Goal: Information Seeking & Learning: Learn about a topic

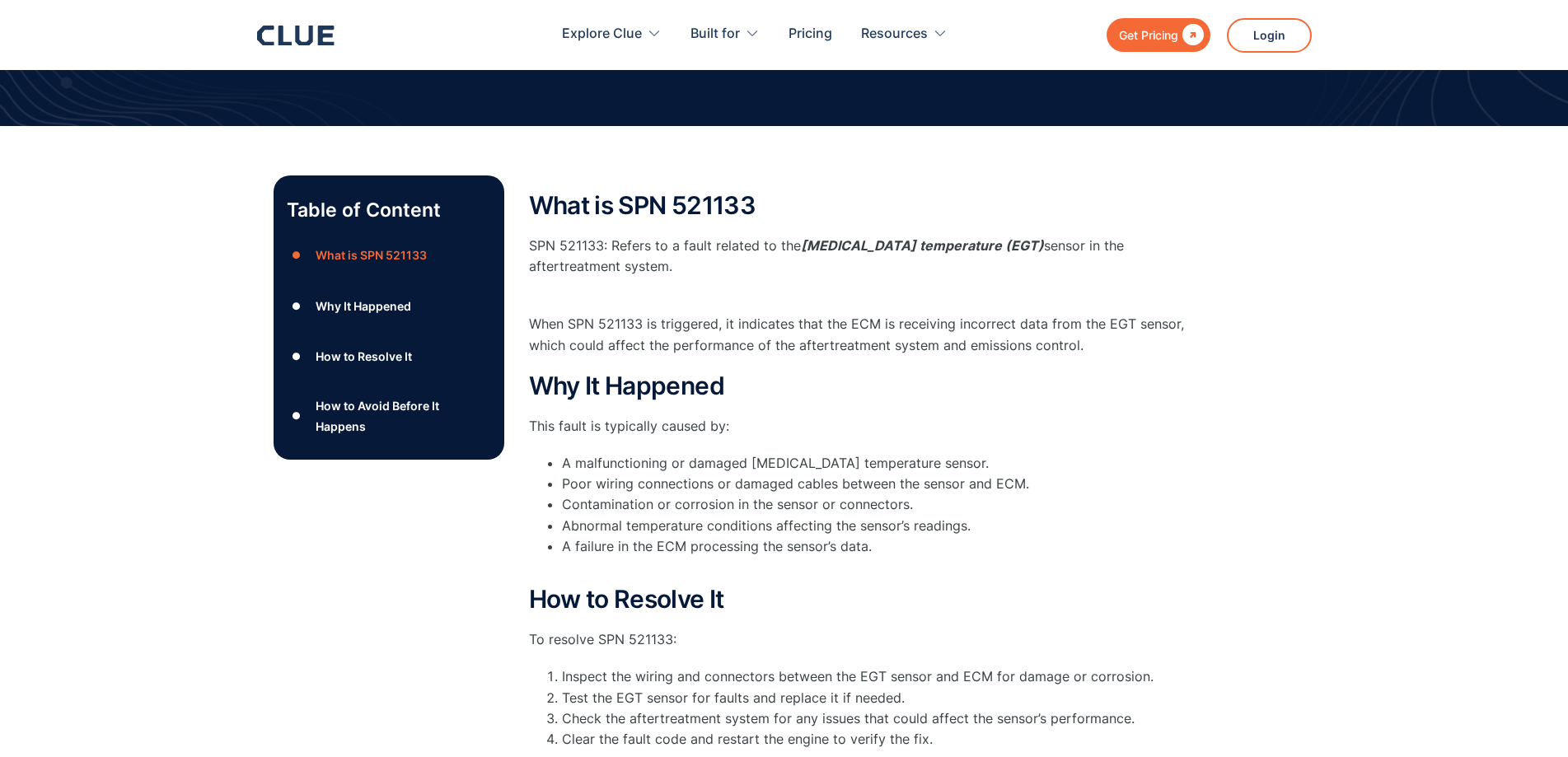
scroll to position [165, 0]
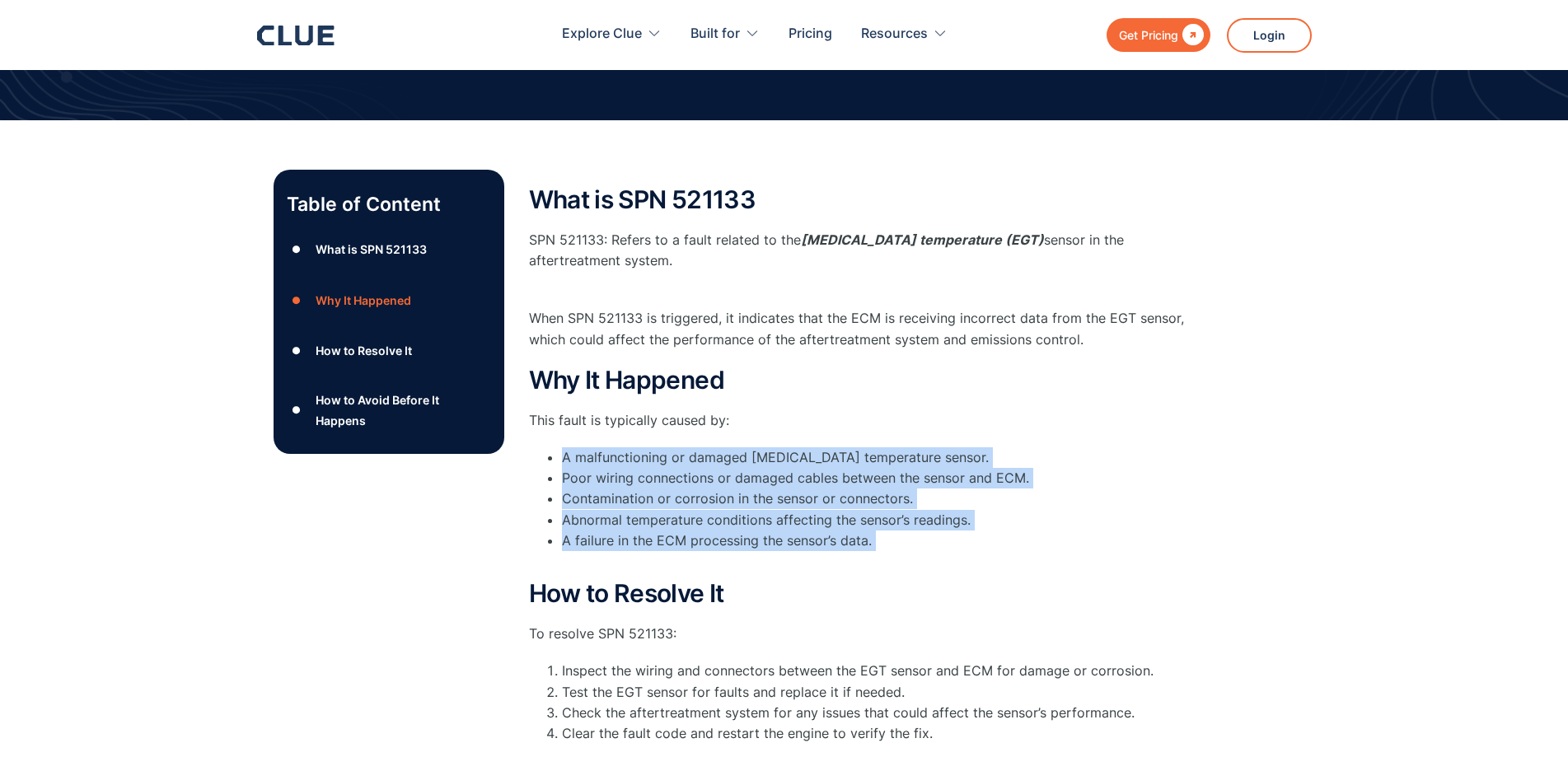
drag, startPoint x: 815, startPoint y: 423, endPoint x: 889, endPoint y: 552, distance: 148.7
click at [889, 552] on div "Why It Happened This fault is typically caused by: A malfunctioning or damaged …" at bounding box center [858, 468] width 659 height 205
click at [889, 552] on li "A failure in the ECM processing the sensor’s data." at bounding box center [874, 551] width 627 height 41
drag, startPoint x: 889, startPoint y: 552, endPoint x: 806, endPoint y: 431, distance: 146.7
click at [806, 431] on div "Why It Happened This fault is typically caused by: A malfunctioning or damaged …" at bounding box center [858, 468] width 659 height 205
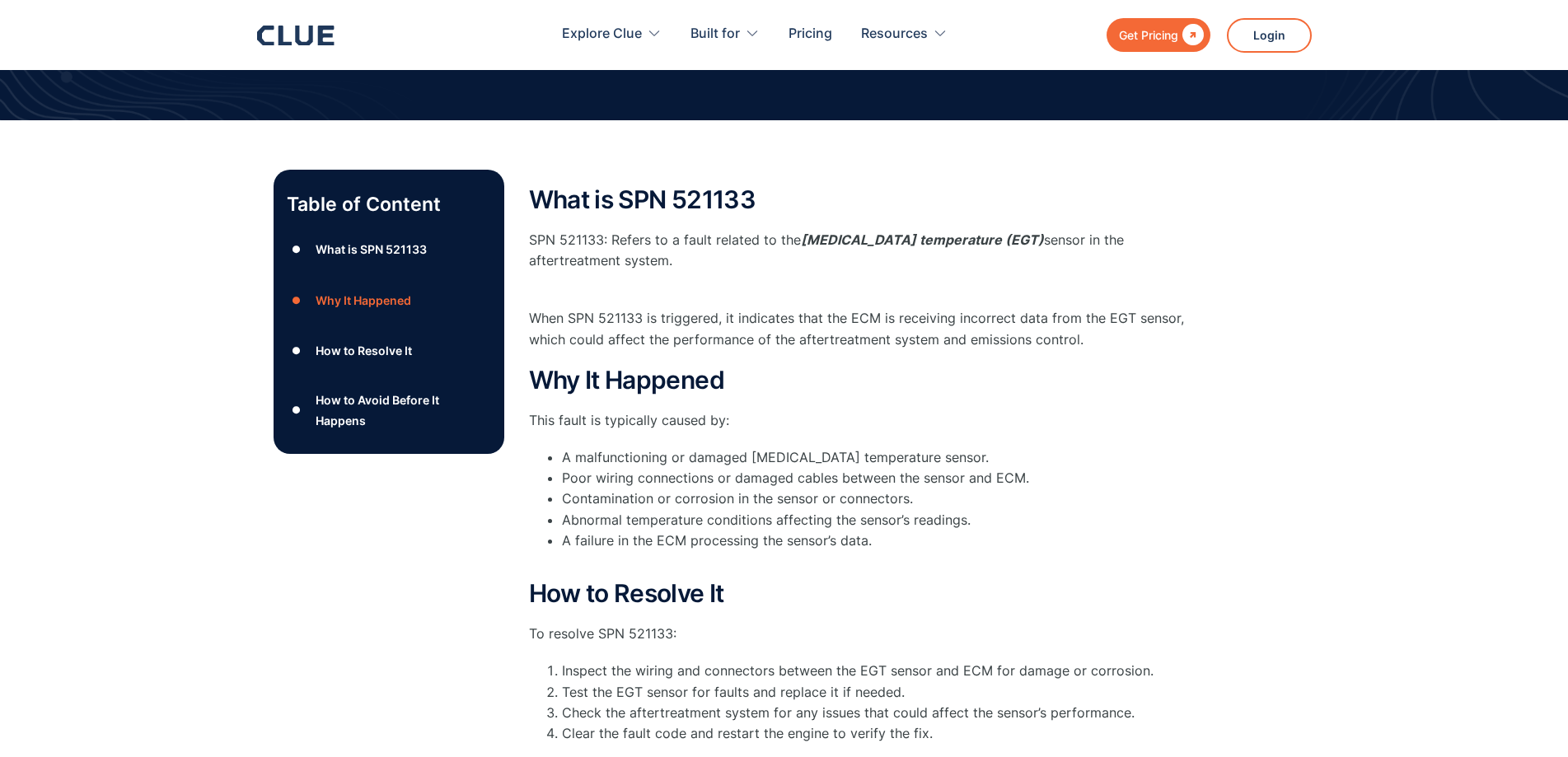
click at [806, 430] on p "This fault is typically caused by:" at bounding box center [858, 420] width 659 height 20
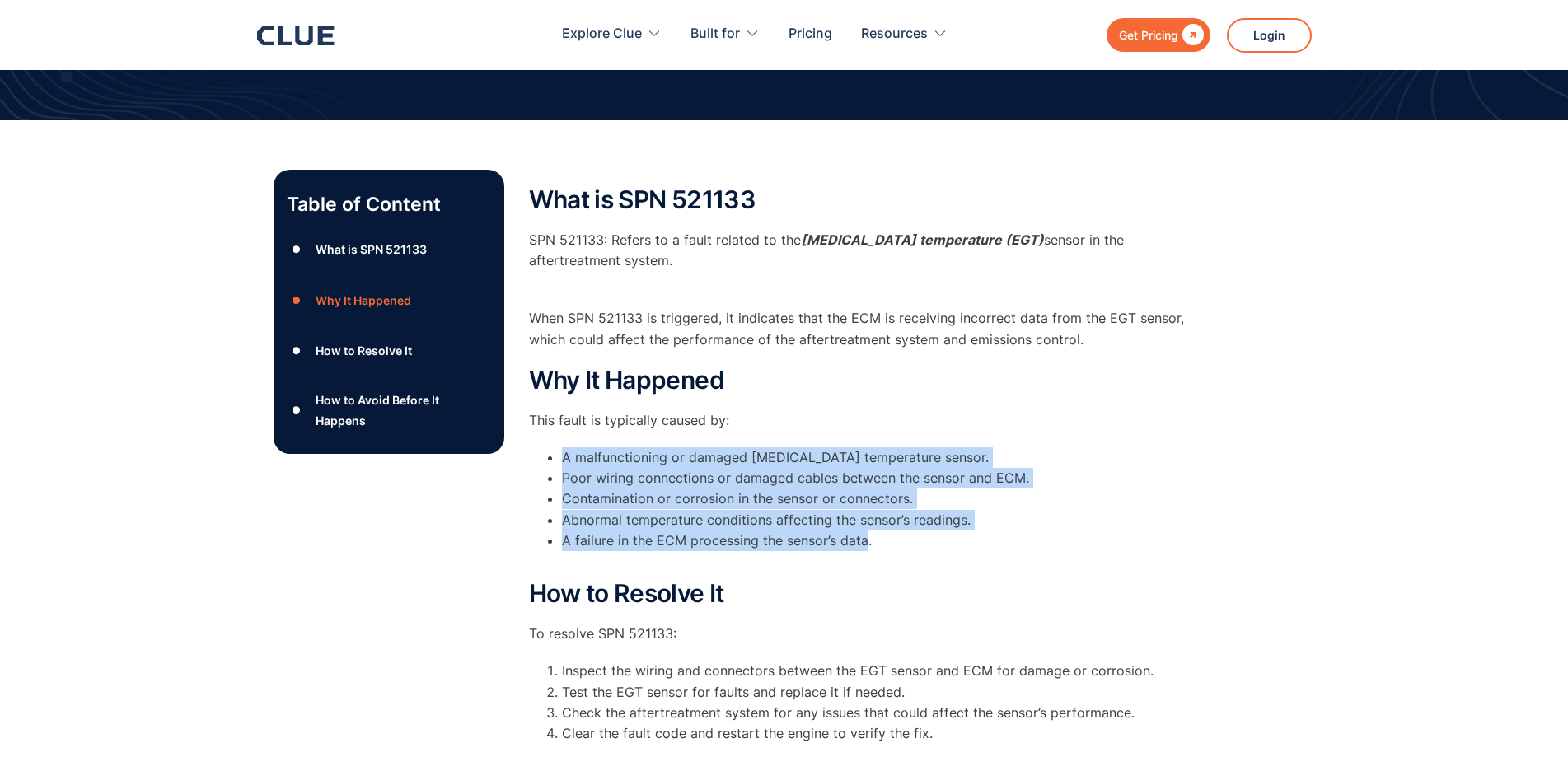
drag, startPoint x: 806, startPoint y: 430, endPoint x: 848, endPoint y: 546, distance: 123.4
click at [848, 546] on div "Why It Happened This fault is typically caused by: A malfunctioning or damaged …" at bounding box center [858, 468] width 659 height 205
click at [848, 546] on li "A failure in the ECM processing the sensor’s data." at bounding box center [874, 551] width 627 height 41
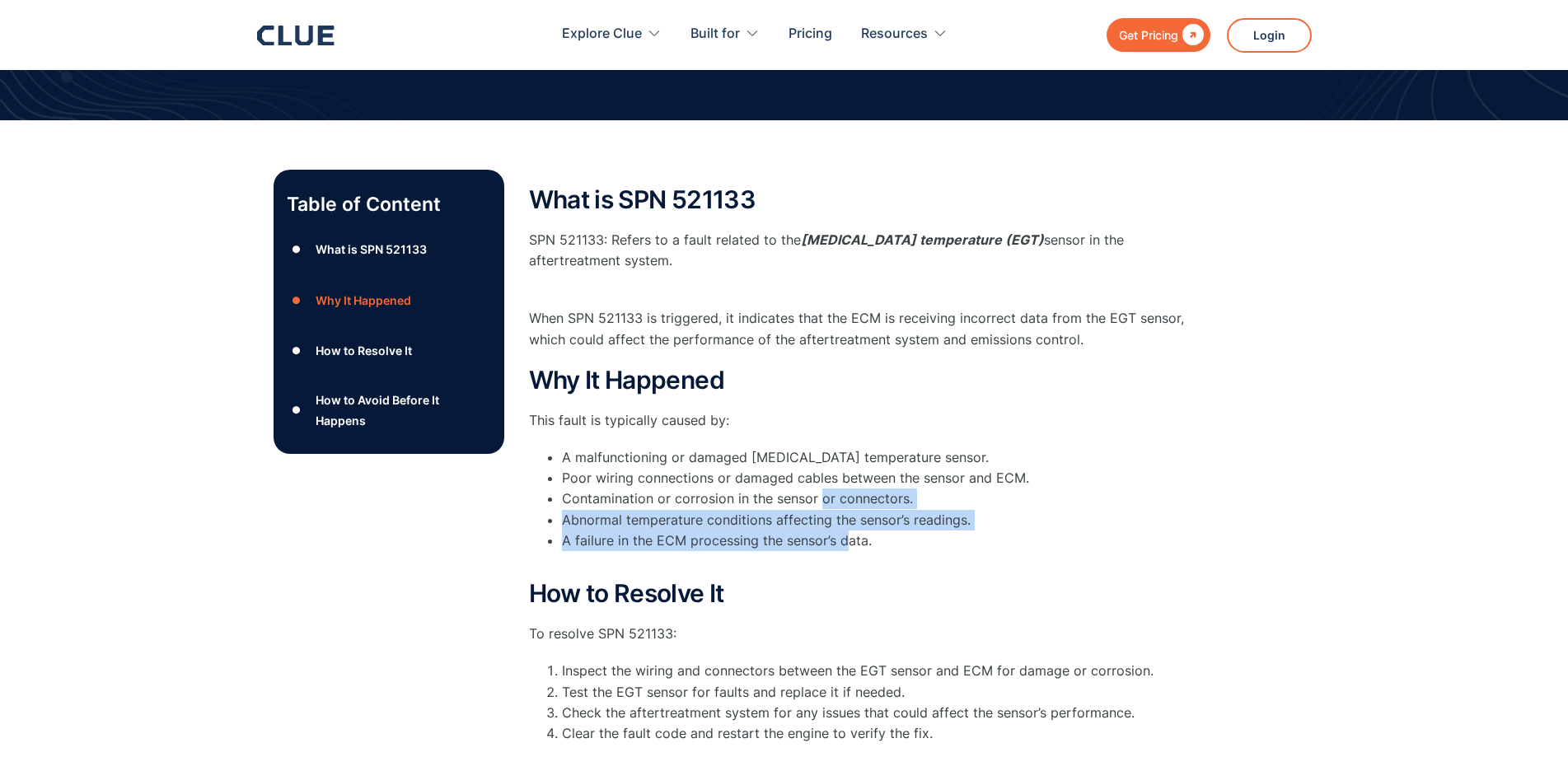
click at [772, 435] on div "Why It Happened This fault is typically caused by: A malfunctioning or damaged …" at bounding box center [858, 468] width 659 height 205
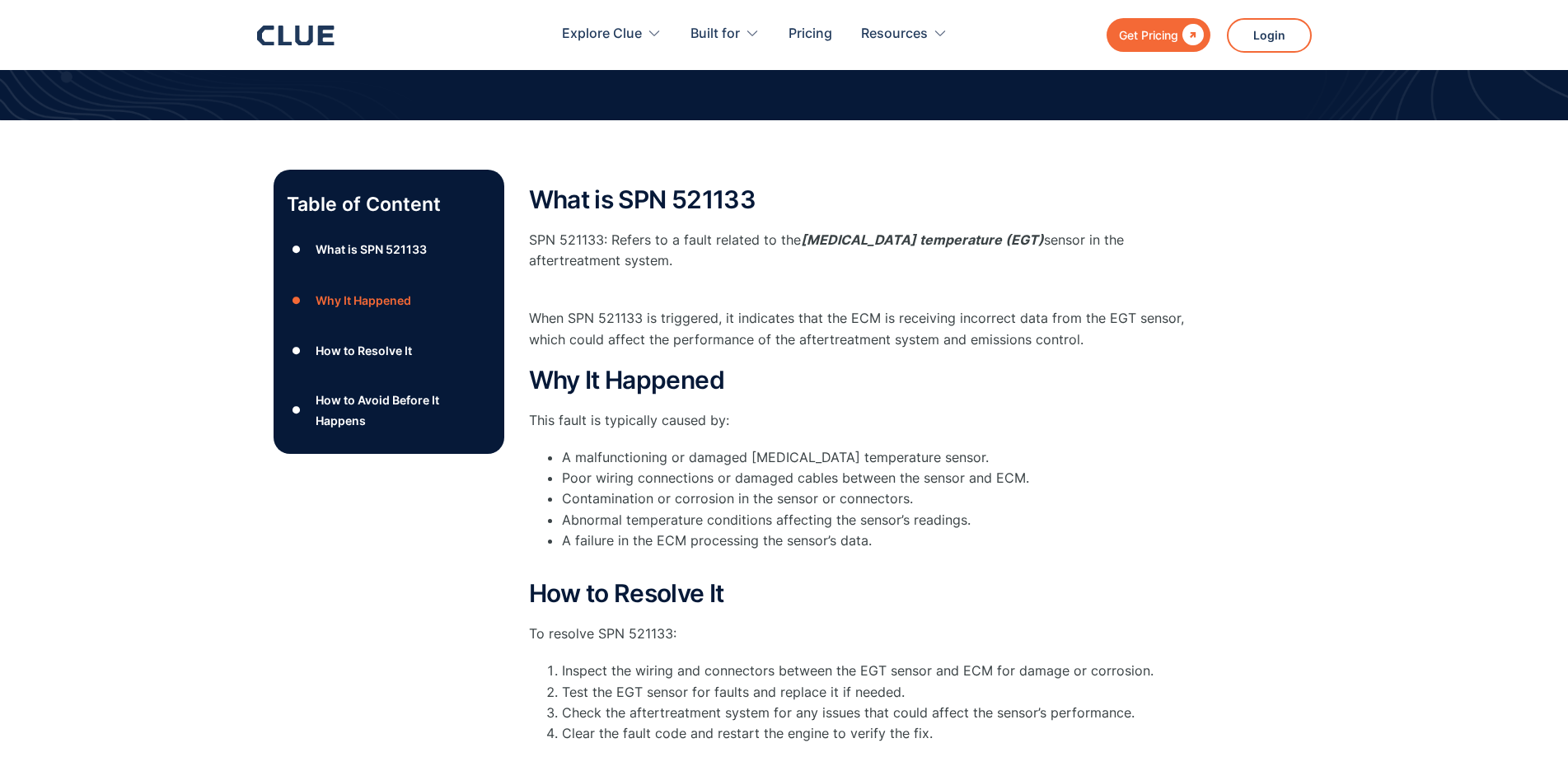
click at [762, 422] on p "This fault is typically caused by:" at bounding box center [858, 420] width 659 height 20
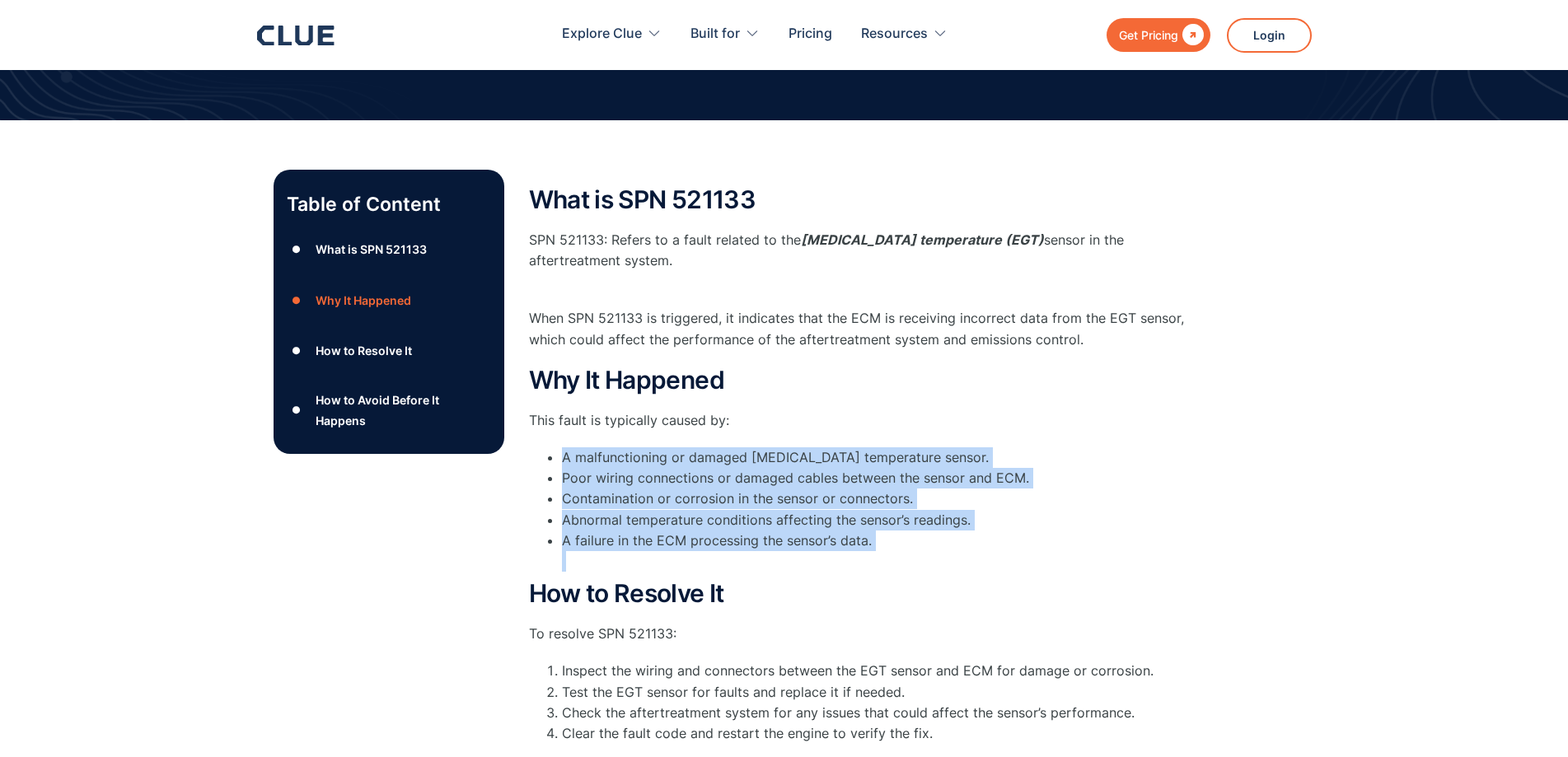
drag, startPoint x: 762, startPoint y: 422, endPoint x: 851, endPoint y: 563, distance: 166.7
click at [850, 563] on div "Why It Happened This fault is typically caused by: A malfunctioning or damaged …" at bounding box center [858, 468] width 659 height 205
click at [851, 563] on li "A failure in the ECM processing the sensor’s data." at bounding box center [874, 551] width 627 height 41
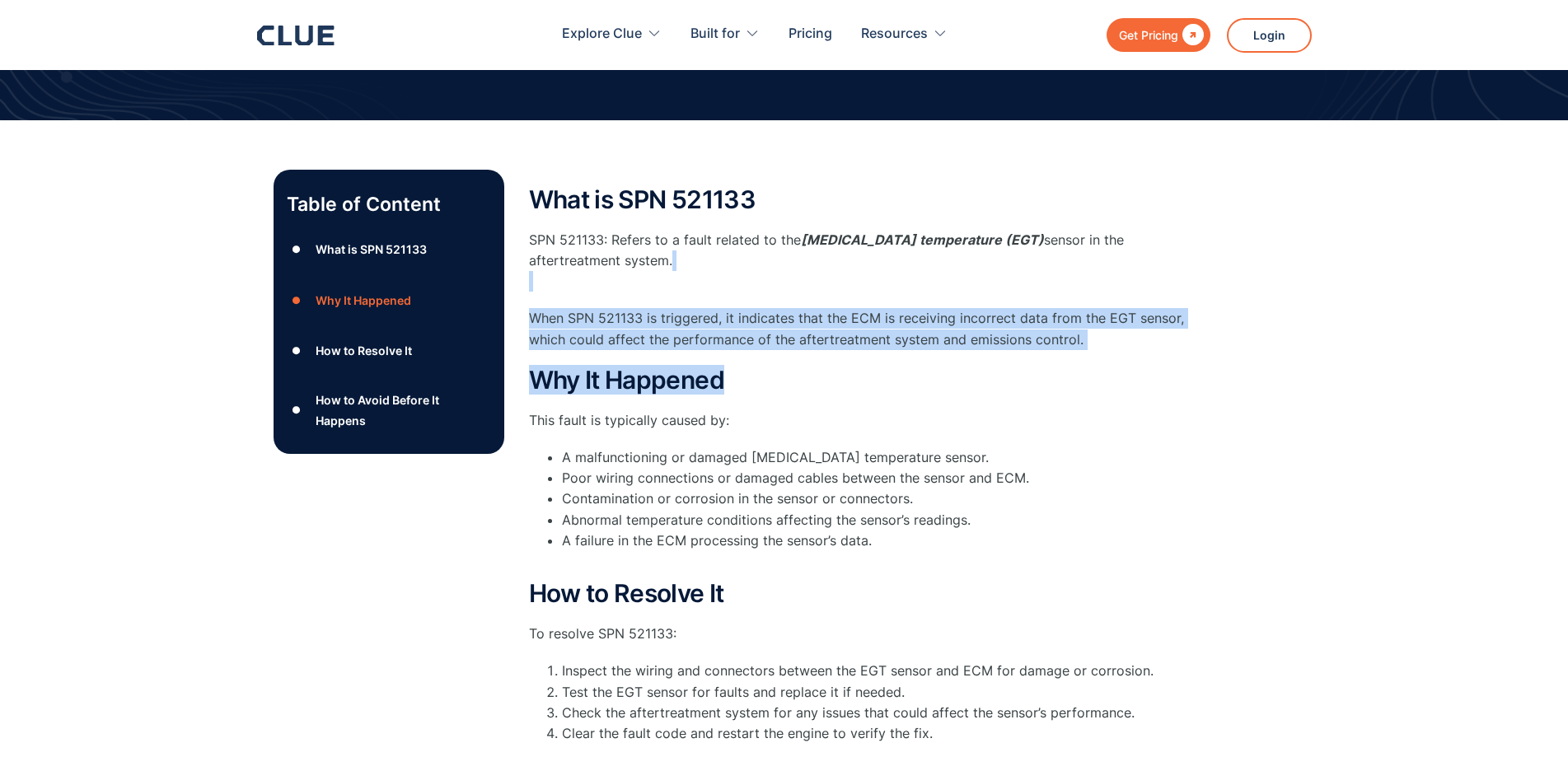
drag, startPoint x: 1022, startPoint y: 314, endPoint x: 1062, endPoint y: 406, distance: 100.3
click at [1062, 405] on div "What is SPN 521133 SPN 521133: Refers to a fault related to the [MEDICAL_DATA] …" at bounding box center [858, 567] width 659 height 760
click at [1065, 408] on div "Why It Happened This fault is typically caused by: A malfunctioning or damaged …" at bounding box center [858, 468] width 659 height 205
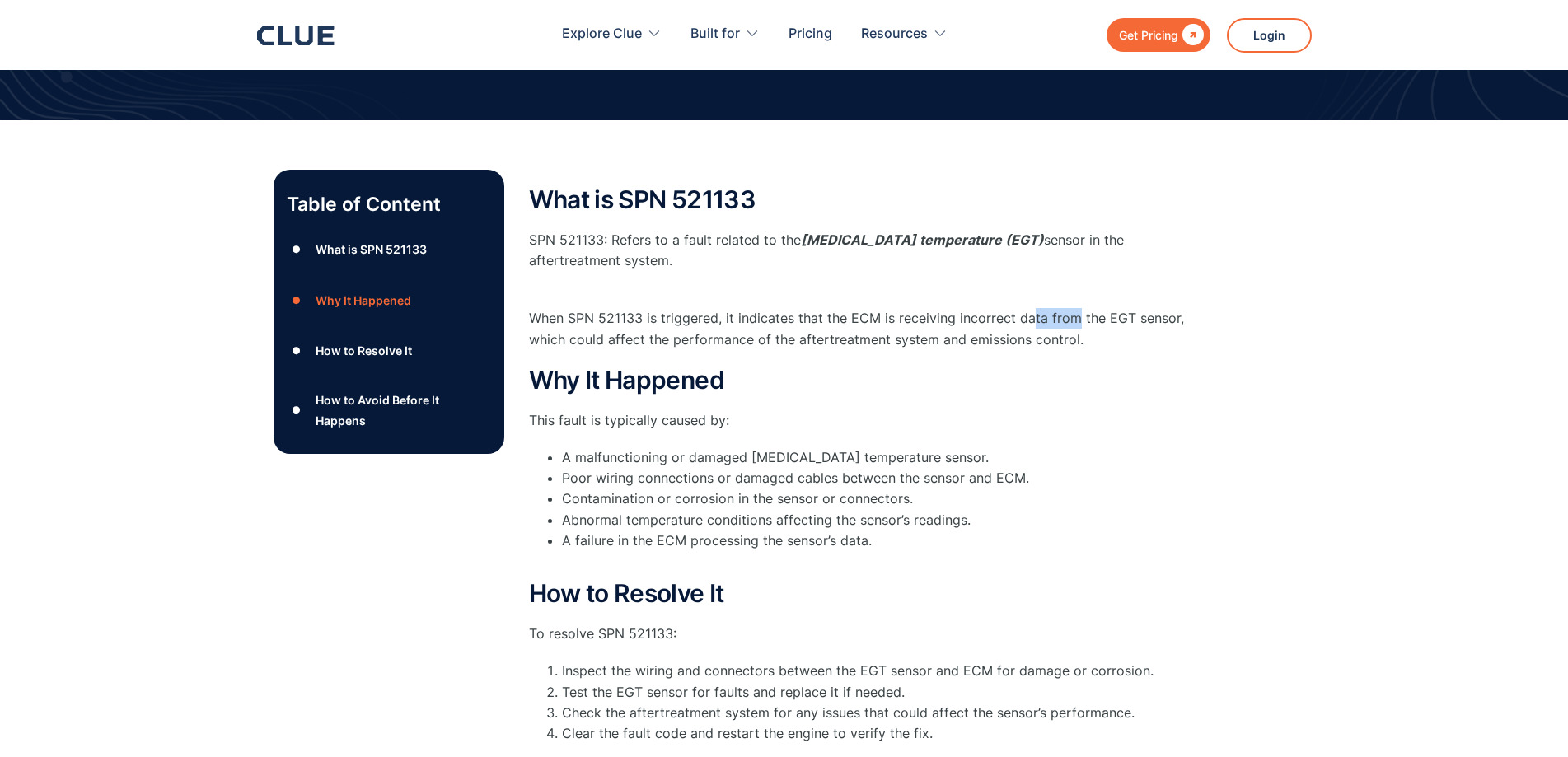
drag, startPoint x: 1072, startPoint y: 319, endPoint x: 1017, endPoint y: 292, distance: 61.3
click at [1022, 292] on div "What is SPN 521133 SPN 521133: Refers to a fault related to the [MEDICAL_DATA] …" at bounding box center [858, 268] width 659 height 164
click at [1017, 292] on div "What is SPN 521133 SPN 521133: Refers to a fault related to the [MEDICAL_DATA] …" at bounding box center [858, 268] width 659 height 164
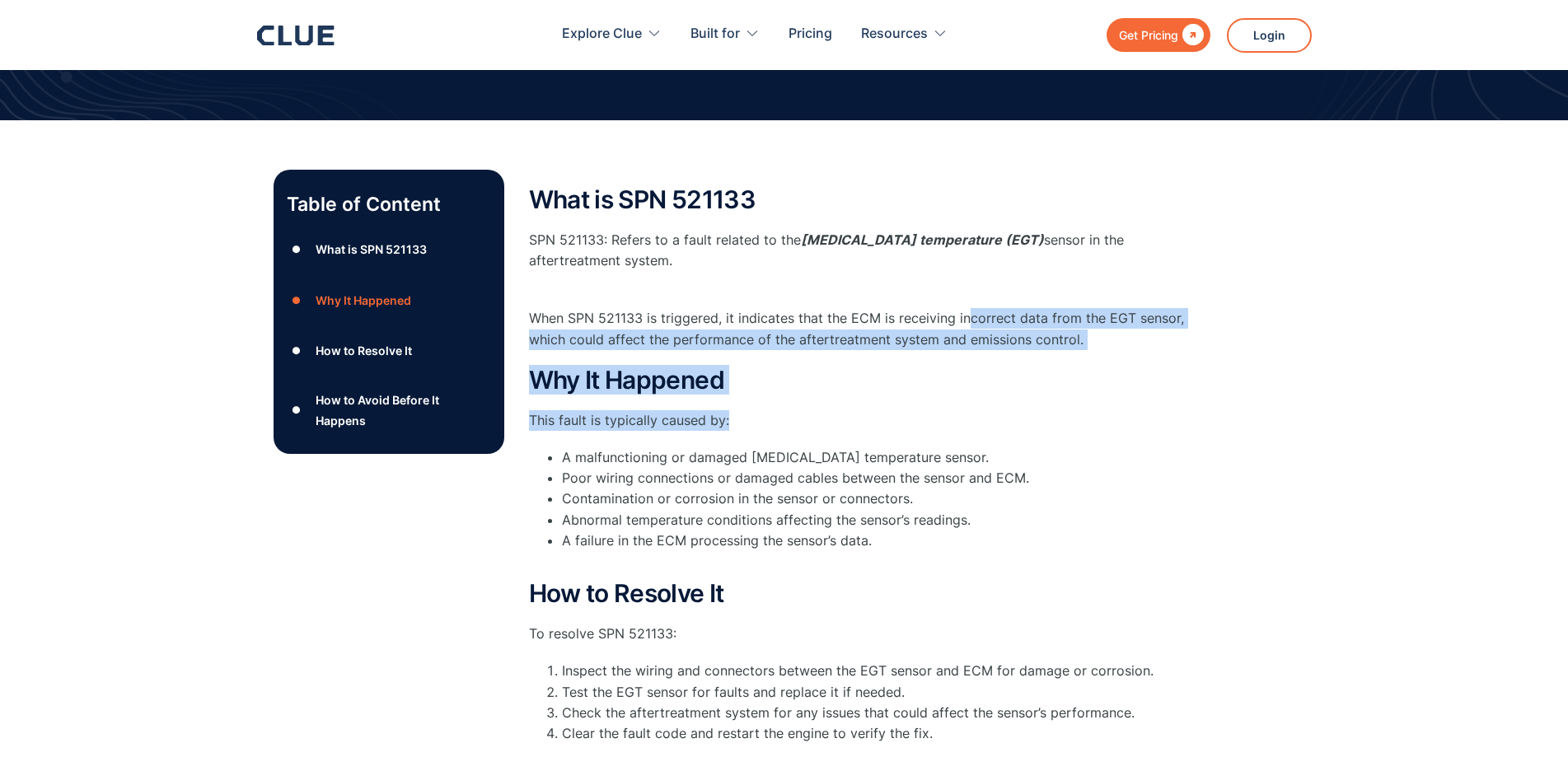
drag, startPoint x: 971, startPoint y: 292, endPoint x: 1033, endPoint y: 411, distance: 134.2
click at [1033, 411] on div "What is SPN 521133 SPN 521133: Refers to a fault related to the [MEDICAL_DATA] …" at bounding box center [858, 567] width 659 height 760
click at [1033, 411] on p "This fault is typically caused by:" at bounding box center [858, 420] width 659 height 20
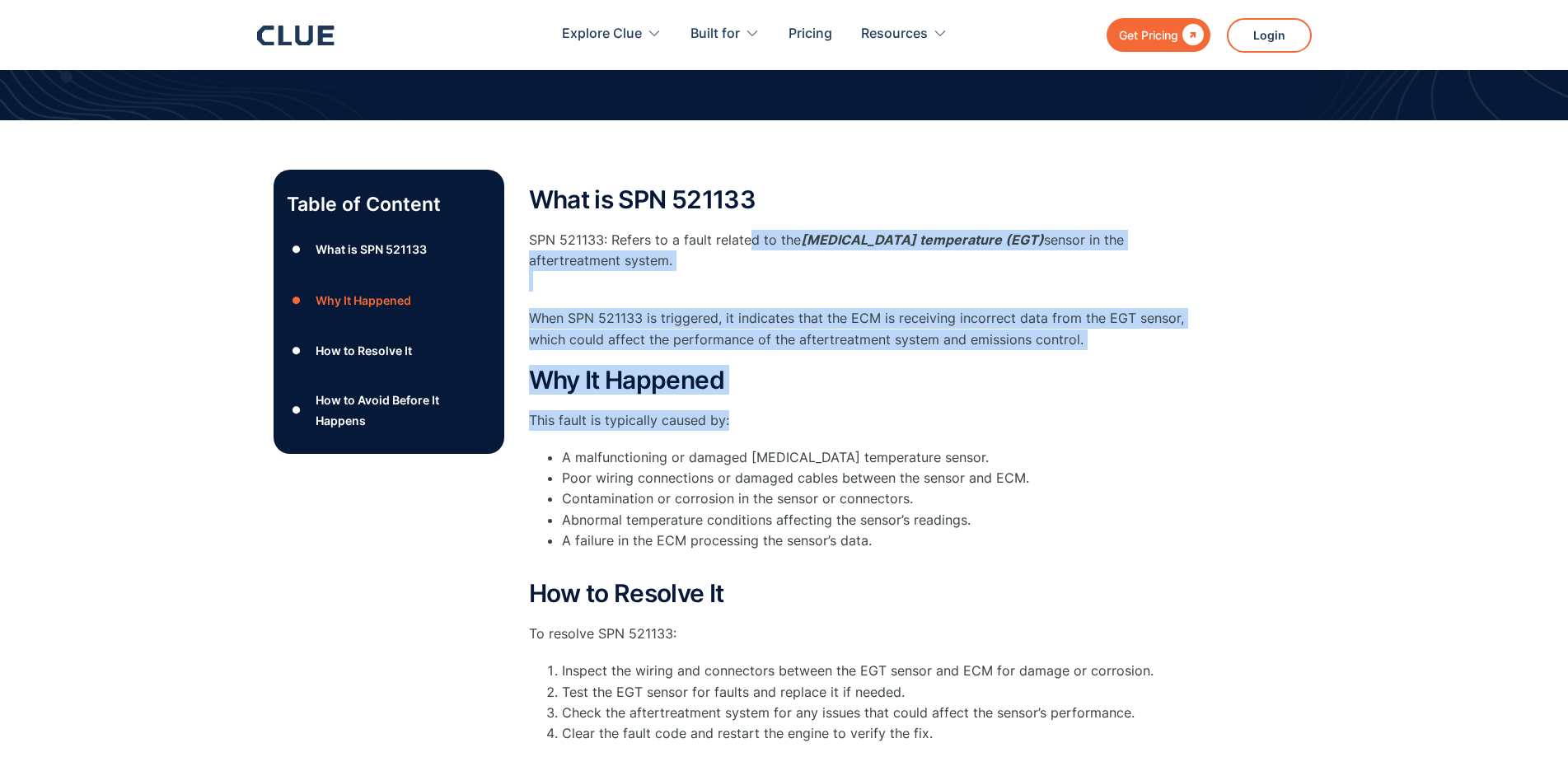
drag, startPoint x: 903, startPoint y: 297, endPoint x: 746, endPoint y: 215, distance: 177.1
click at [746, 215] on div "What is SPN 521133 SPN 521133: Refers to a fault related to the [MEDICAL_DATA] …" at bounding box center [858, 567] width 659 height 760
click at [746, 215] on div "What is SPN 521133 SPN 521133: Refers to a fault related to the [MEDICAL_DATA] …" at bounding box center [858, 268] width 659 height 164
drag, startPoint x: 746, startPoint y: 215, endPoint x: 824, endPoint y: 394, distance: 195.3
click at [824, 394] on div "What is SPN 521133 SPN 521133: Refers to a fault related to the [MEDICAL_DATA] …" at bounding box center [858, 567] width 659 height 760
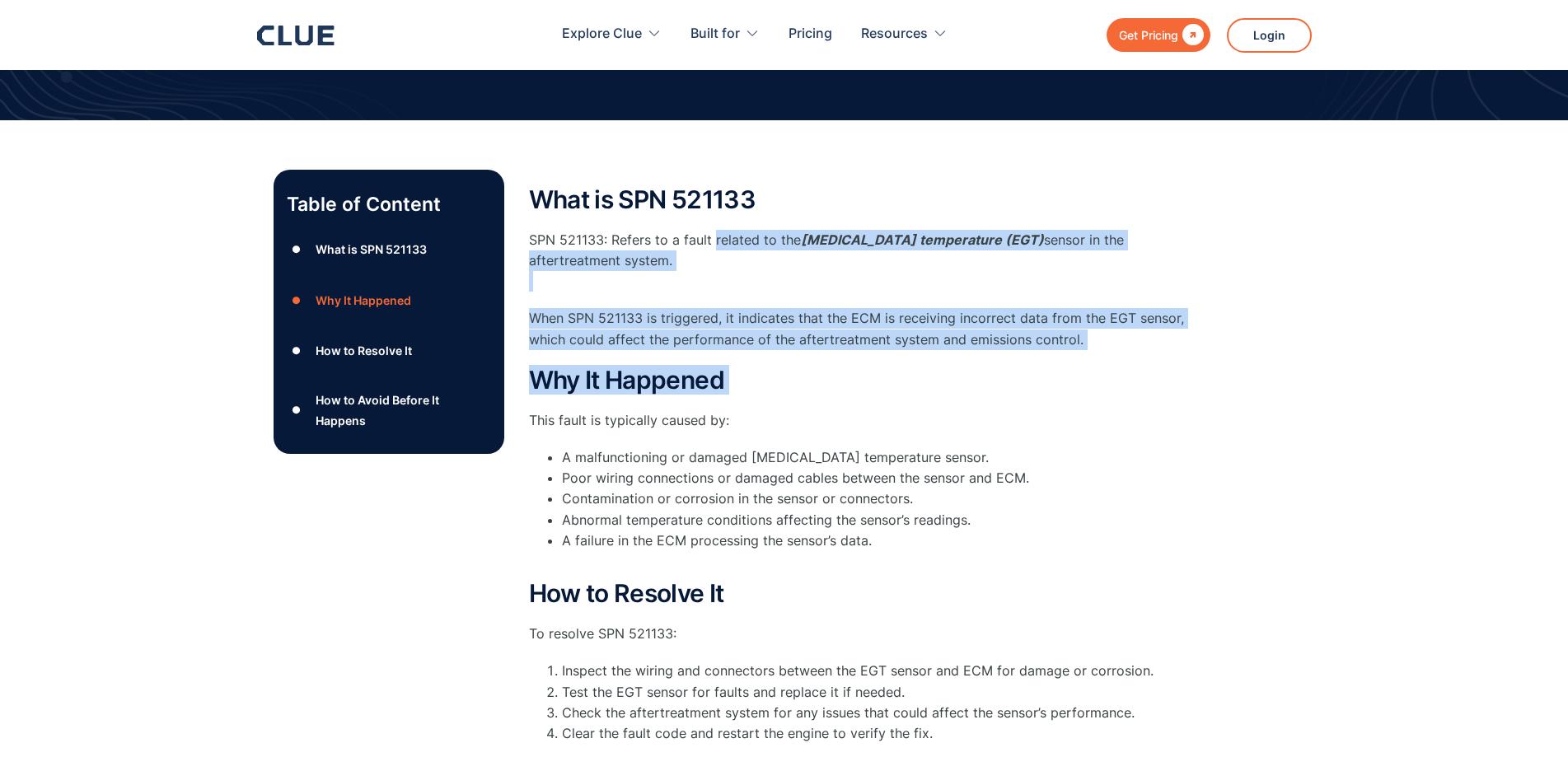
click at [824, 394] on h2 "Why It Happened" at bounding box center [858, 380] width 659 height 27
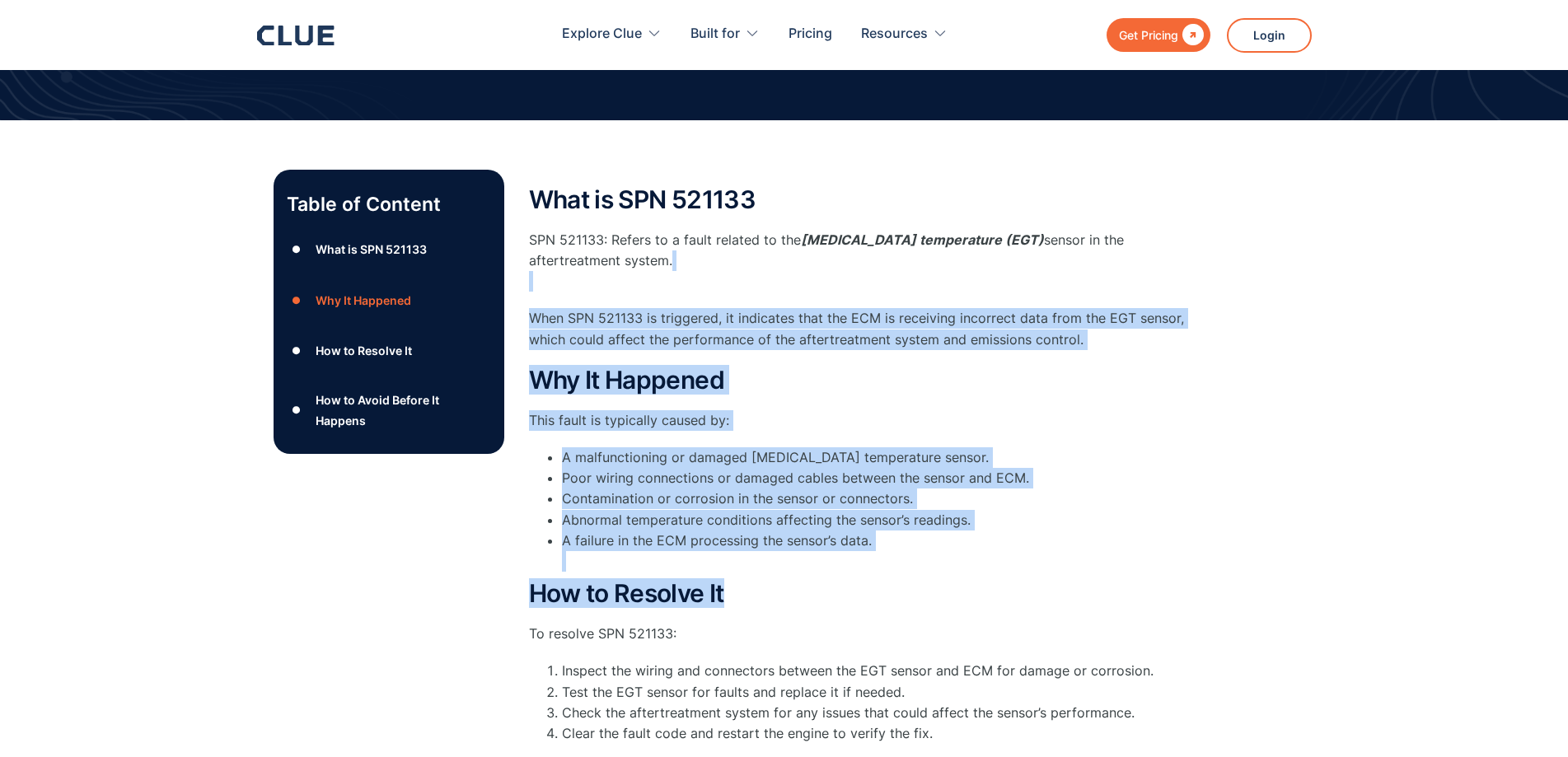
drag, startPoint x: 1109, startPoint y: 578, endPoint x: 1143, endPoint y: 610, distance: 46.7
click at [1143, 610] on div "What is SPN 521133 SPN 521133: Refers to a fault related to the [MEDICAL_DATA] …" at bounding box center [858, 567] width 659 height 760
click at [1143, 610] on div "How to Resolve It To resolve SPN 521133: Inspect the wiring and connectors betw…" at bounding box center [858, 672] width 659 height 185
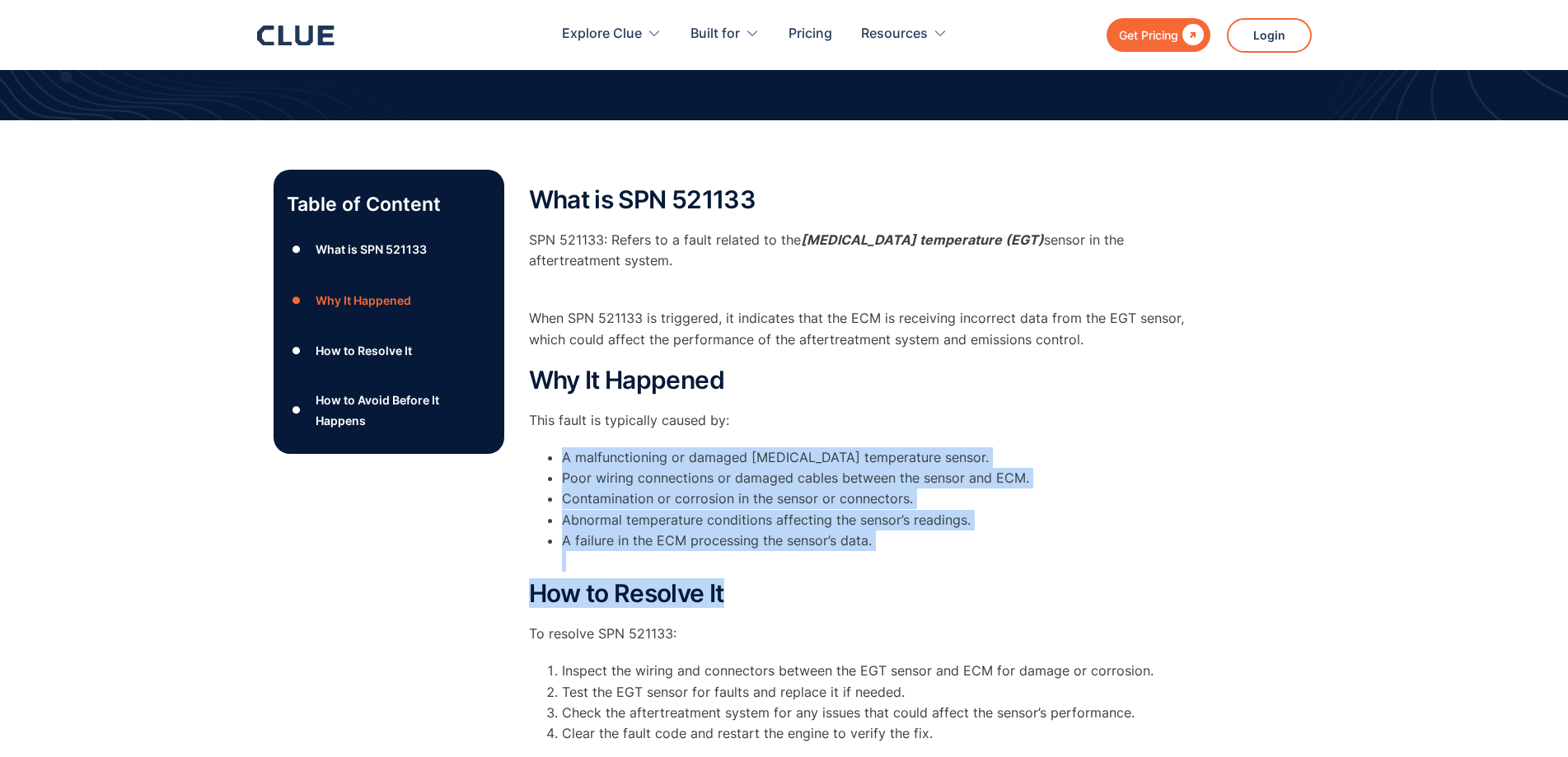
click at [1108, 218] on div "What is SPN 521133 SPN 521133: Refers to a fault related to the [MEDICAL_DATA] …" at bounding box center [858, 567] width 659 height 760
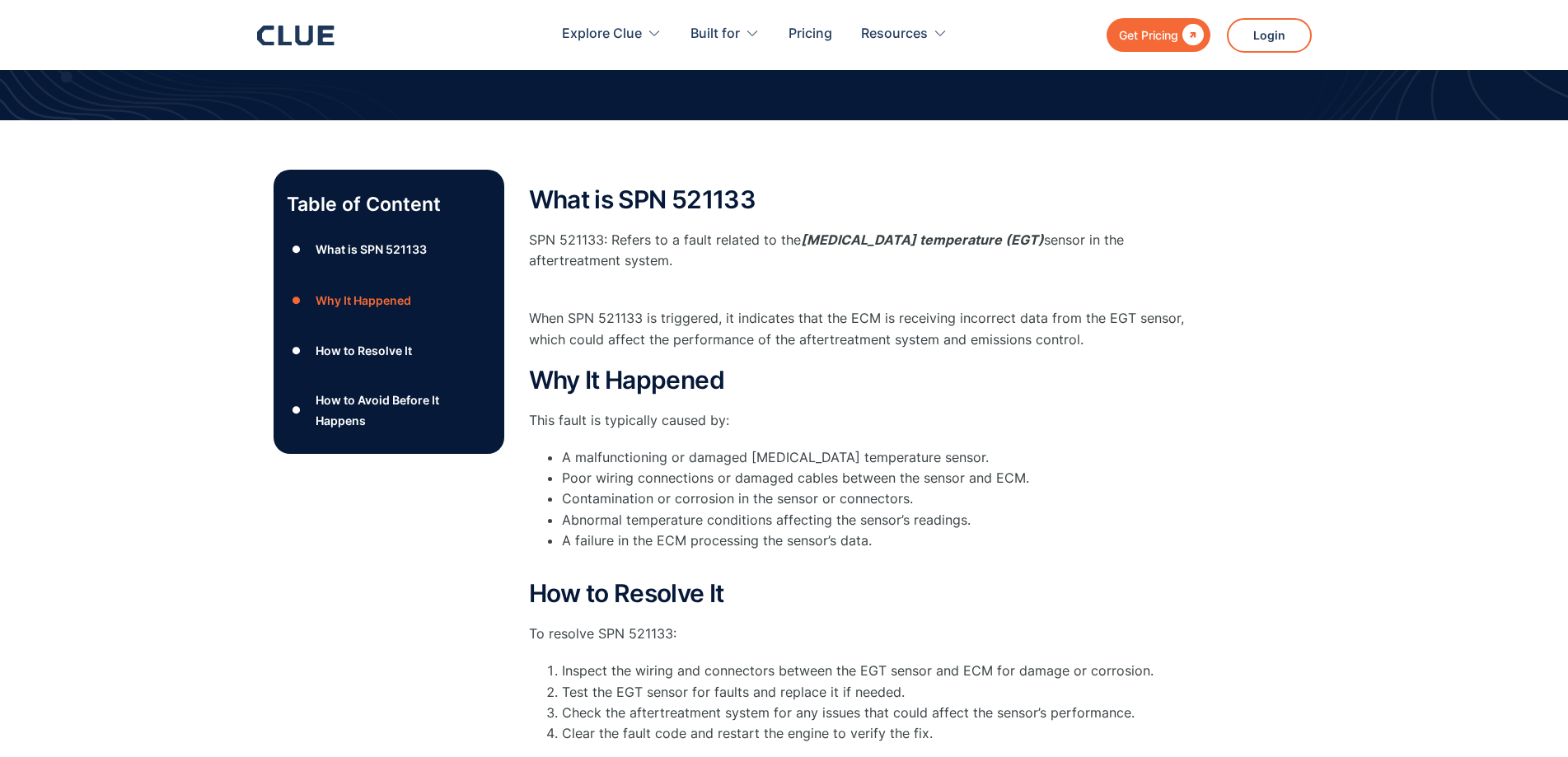
click at [1101, 185] on div "What is SPN 521133 SPN 521133: Refers to a fault related to the [MEDICAL_DATA] …" at bounding box center [858, 574] width 659 height 809
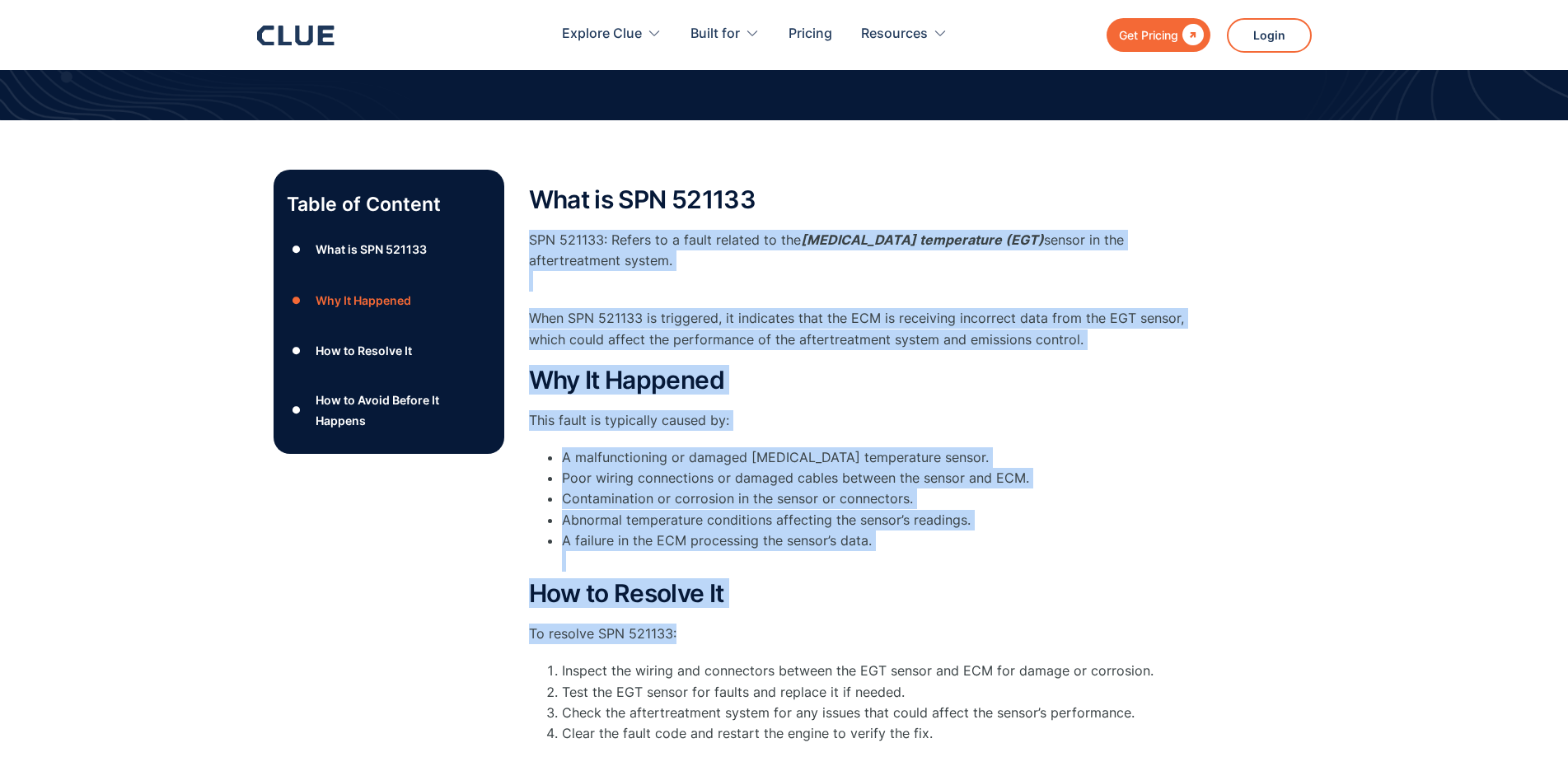
drag, startPoint x: 1199, startPoint y: 550, endPoint x: 1229, endPoint y: 621, distance: 77.1
click at [1228, 621] on div "Table of Content ● What is SPN 521133 ● Why It Happened ● How to Resolve It ● H…" at bounding box center [785, 574] width 1022 height 809
click at [1229, 621] on div "Table of Content ● What is SPN 521133 ● Why It Happened ● How to Resolve It ● H…" at bounding box center [785, 574] width 1022 height 809
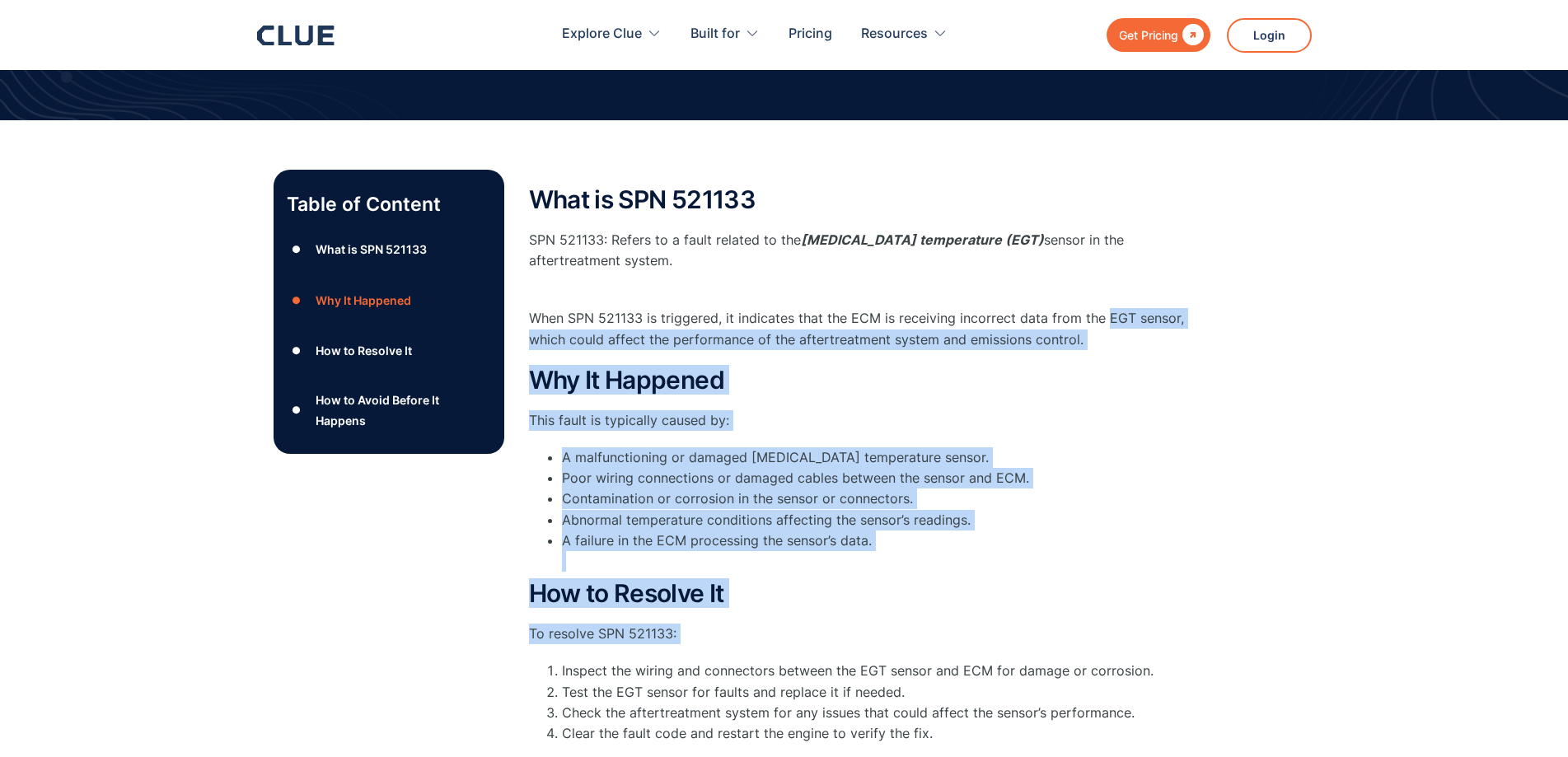
drag, startPoint x: 1229, startPoint y: 621, endPoint x: 1080, endPoint y: 257, distance: 393.3
click at [1092, 293] on div "Table of Content ● What is SPN 521133 ● Why It Happened ● How to Resolve It ● H…" at bounding box center [785, 574] width 1022 height 809
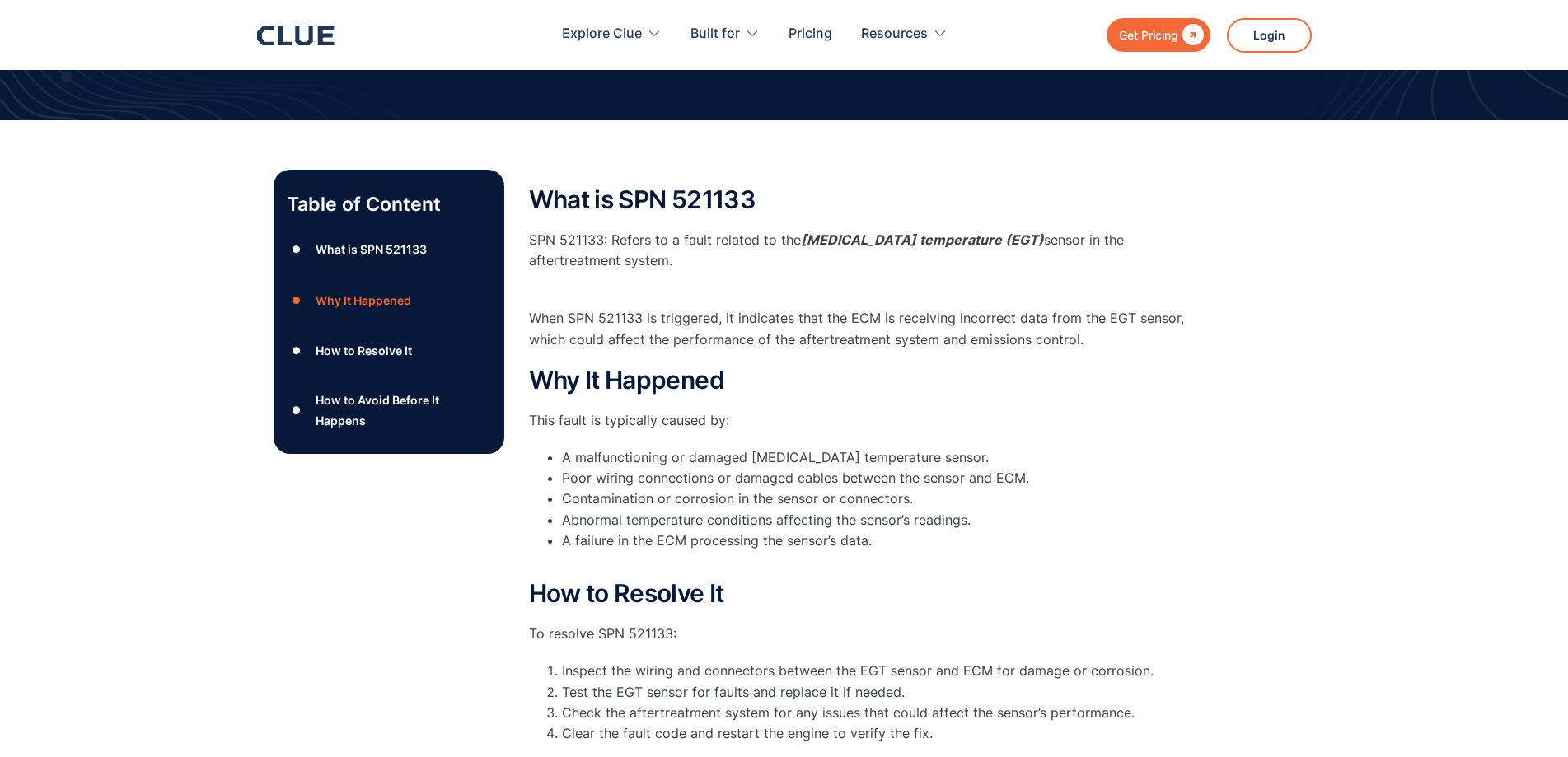
click at [1080, 256] on p "SPN 521133: Refers to a fault related to the [MEDICAL_DATA] temperature (EGT) s…" at bounding box center [858, 261] width 659 height 62
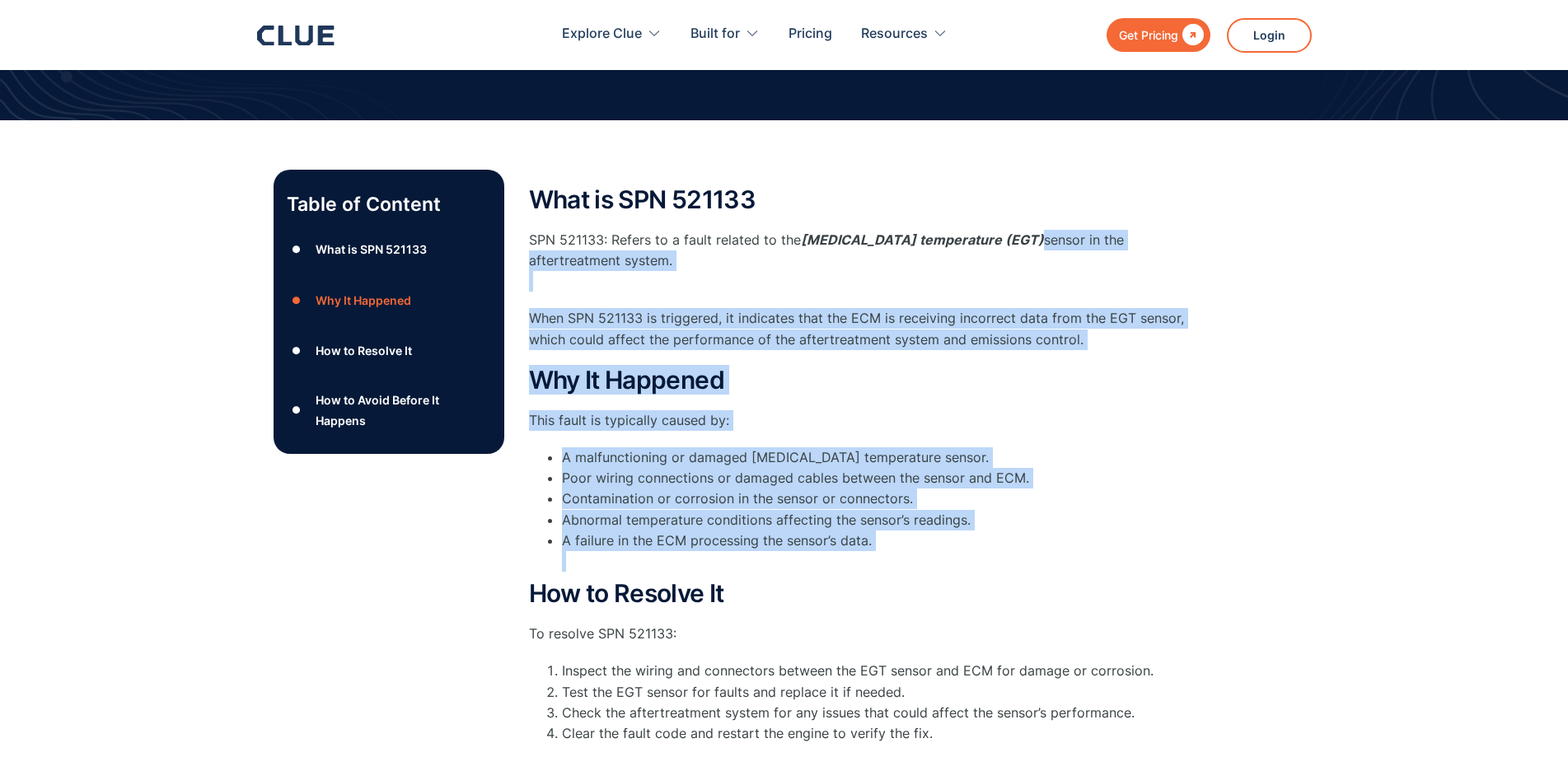
drag, startPoint x: 1080, startPoint y: 256, endPoint x: 1144, endPoint y: 556, distance: 306.8
click at [1144, 556] on div "What is SPN 521133 SPN 521133: Refers to a fault related to the [MEDICAL_DATA] …" at bounding box center [858, 567] width 659 height 760
click at [1144, 556] on li "A failure in the ECM processing the sensor’s data." at bounding box center [874, 551] width 627 height 41
click at [1134, 367] on h2 "Why It Happened" at bounding box center [858, 380] width 659 height 27
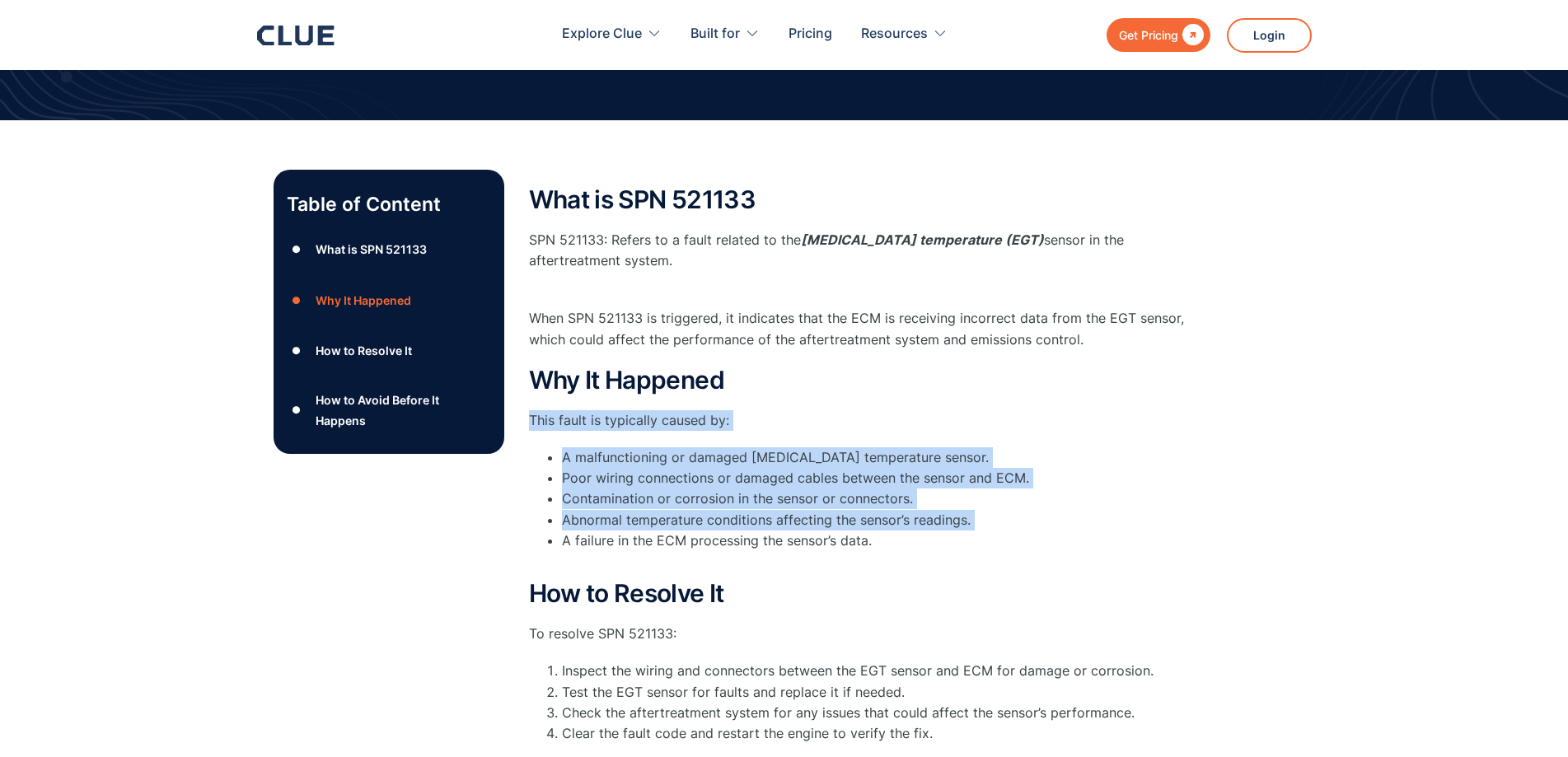
drag, startPoint x: 1134, startPoint y: 367, endPoint x: 1139, endPoint y: 528, distance: 161.1
click at [1139, 528] on div "Why It Happened This fault is typically caused by: A malfunctioning or damaged …" at bounding box center [858, 468] width 659 height 205
click at [1139, 528] on li "Abnormal temperature conditions affecting the sensor’s readings." at bounding box center [874, 520] width 627 height 20
drag, startPoint x: 1144, startPoint y: 474, endPoint x: 1137, endPoint y: 341, distance: 133.2
click at [1137, 341] on div "What is SPN 521133 SPN 521133: Refers to a fault related to the [MEDICAL_DATA] …" at bounding box center [858, 567] width 659 height 760
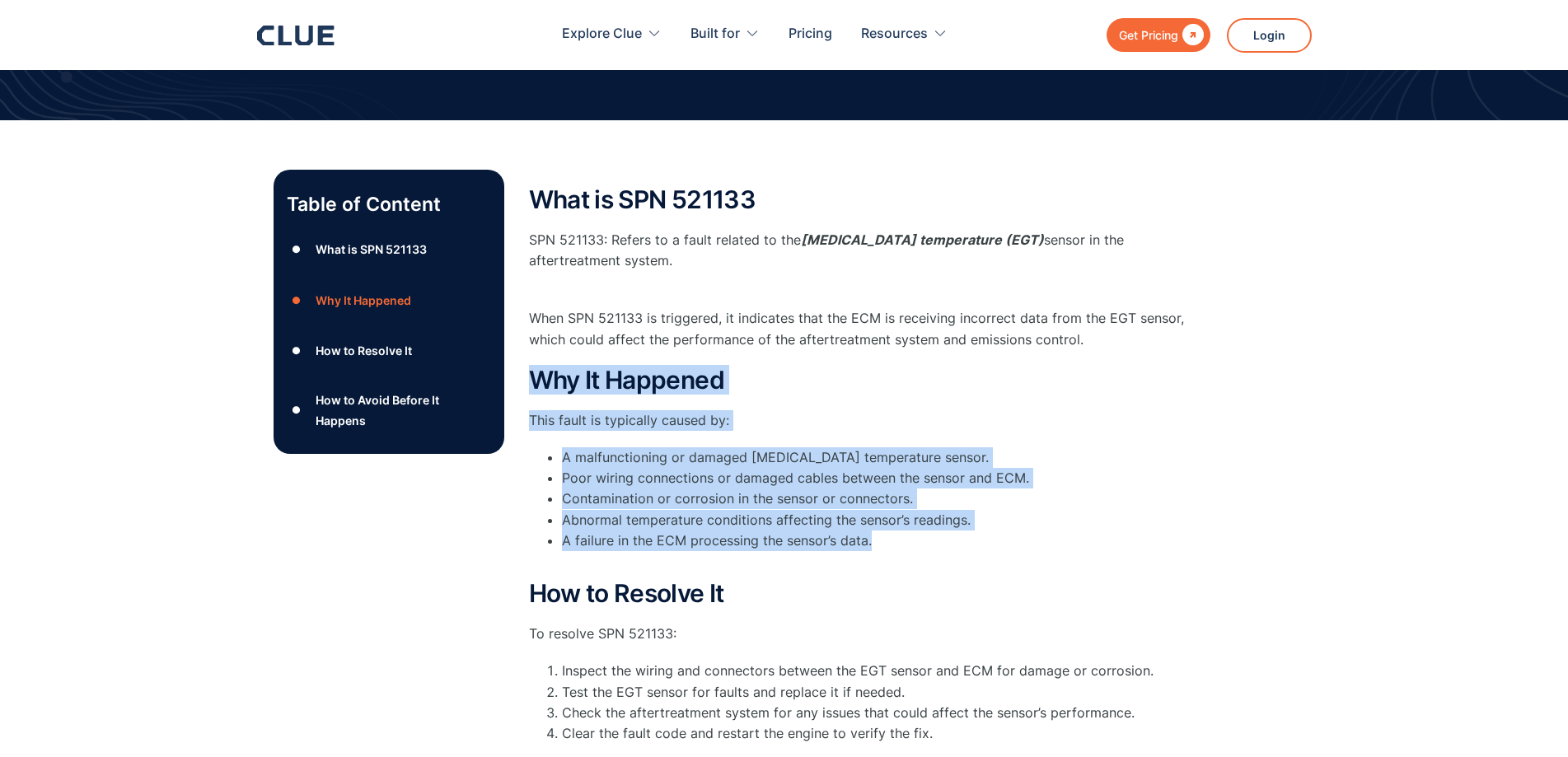
click at [1137, 341] on p "When SPN 521133 is triggered, it indicates that the ECM is receiving incorrect …" at bounding box center [858, 328] width 659 height 41
drag, startPoint x: 1137, startPoint y: 341, endPoint x: 1143, endPoint y: 548, distance: 207.1
click at [1143, 548] on div "What is SPN 521133 SPN 521133: Refers to a fault related to the [MEDICAL_DATA] …" at bounding box center [858, 567] width 659 height 760
click at [1143, 548] on li "A failure in the ECM processing the sensor’s data." at bounding box center [874, 551] width 627 height 41
drag, startPoint x: 1143, startPoint y: 548, endPoint x: 1117, endPoint y: 344, distance: 205.7
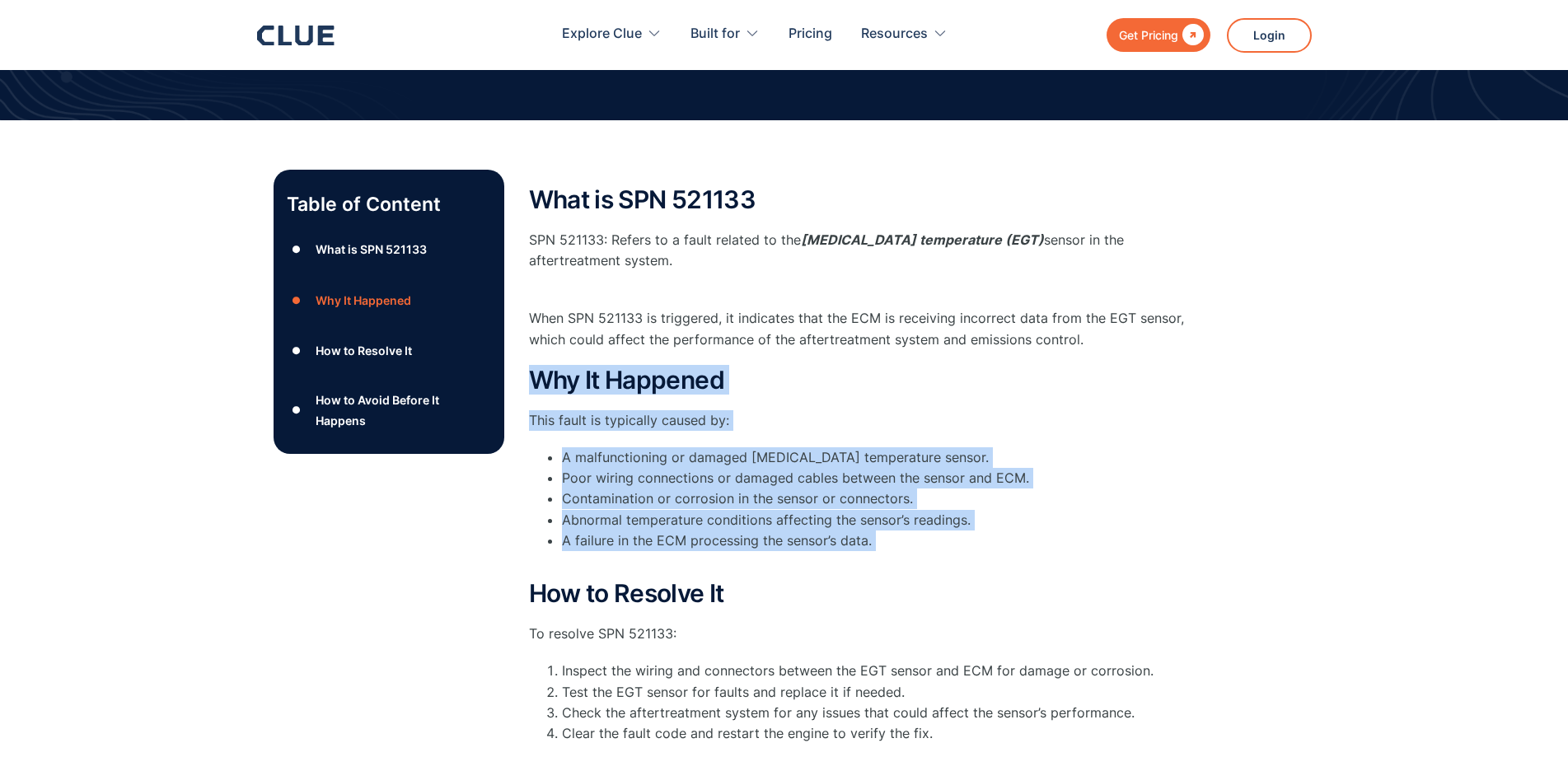
click at [1117, 344] on div "What is SPN 521133 SPN 521133: Refers to a fault related to the [MEDICAL_DATA] …" at bounding box center [858, 567] width 659 height 760
click at [1117, 344] on p "When SPN 521133 is triggered, it indicates that the ECM is receiving incorrect …" at bounding box center [858, 328] width 659 height 41
drag, startPoint x: 1117, startPoint y: 344, endPoint x: 1123, endPoint y: 559, distance: 215.1
click at [1123, 559] on div "What is SPN 521133 SPN 521133: Refers to a fault related to the [MEDICAL_DATA] …" at bounding box center [858, 567] width 659 height 760
click at [1123, 559] on li "A failure in the ECM processing the sensor’s data." at bounding box center [874, 551] width 627 height 41
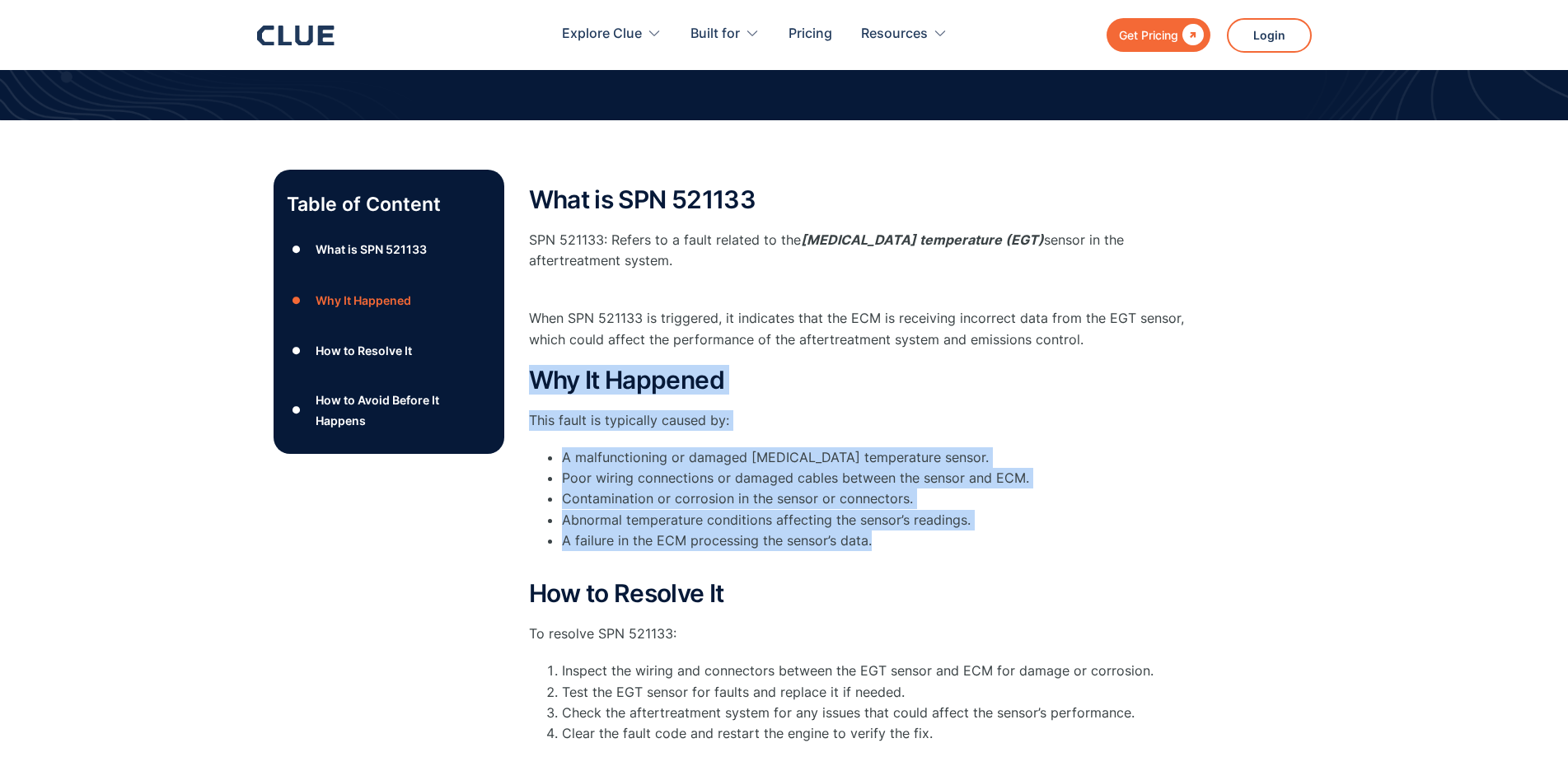
drag, startPoint x: 898, startPoint y: 543, endPoint x: 532, endPoint y: 369, distance: 405.3
click at [532, 369] on div "Why It Happened This fault is typically caused by: A malfunctioning or damaged …" at bounding box center [858, 468] width 659 height 205
click at [532, 369] on h2 "Why It Happened" at bounding box center [858, 380] width 659 height 27
drag, startPoint x: 532, startPoint y: 369, endPoint x: 952, endPoint y: 534, distance: 451.2
click at [952, 534] on div "Why It Happened This fault is typically caused by: A malfunctioning or damaged …" at bounding box center [858, 468] width 659 height 205
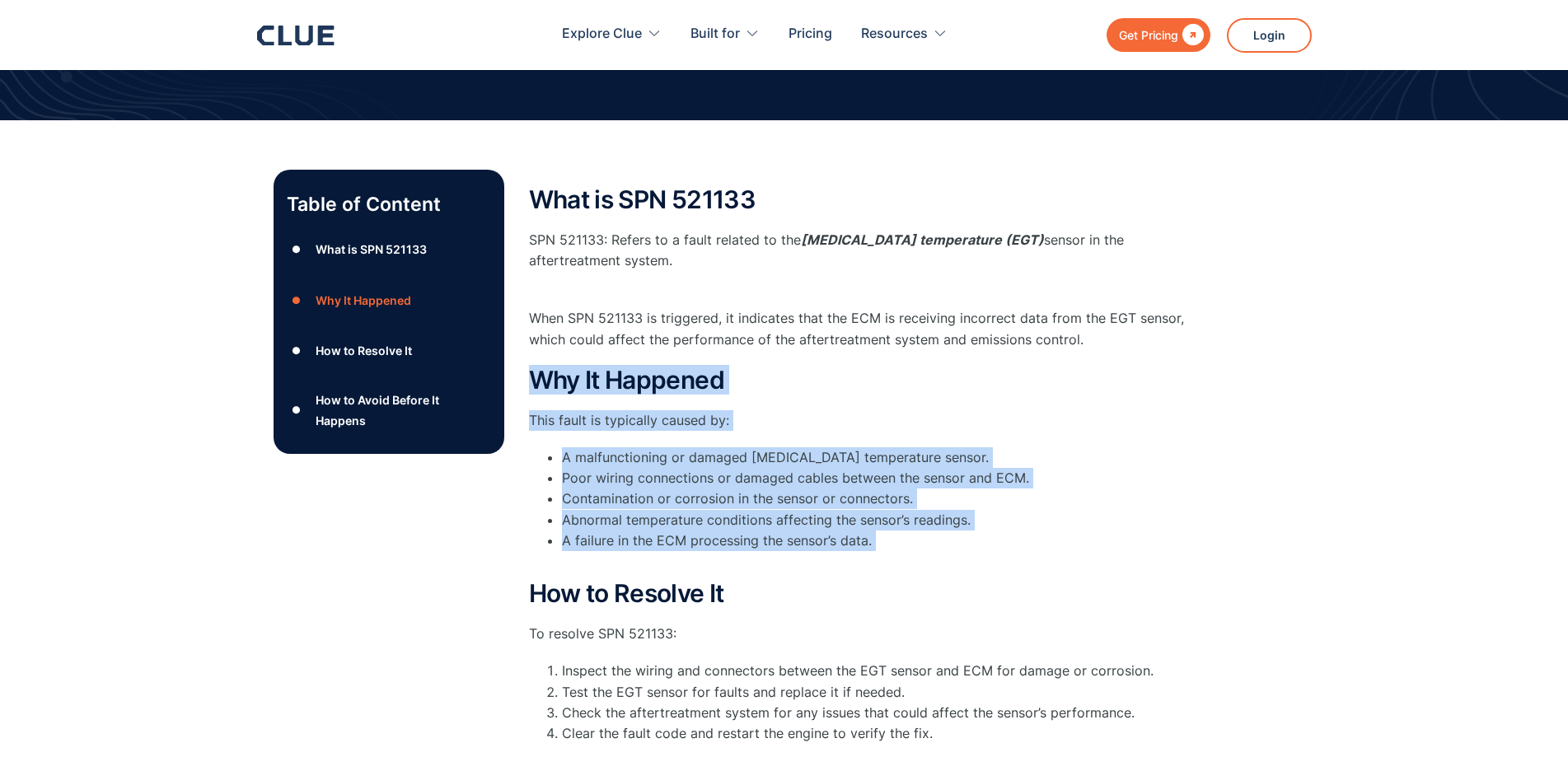
click at [952, 534] on li "A failure in the ECM processing the sensor’s data." at bounding box center [874, 551] width 627 height 41
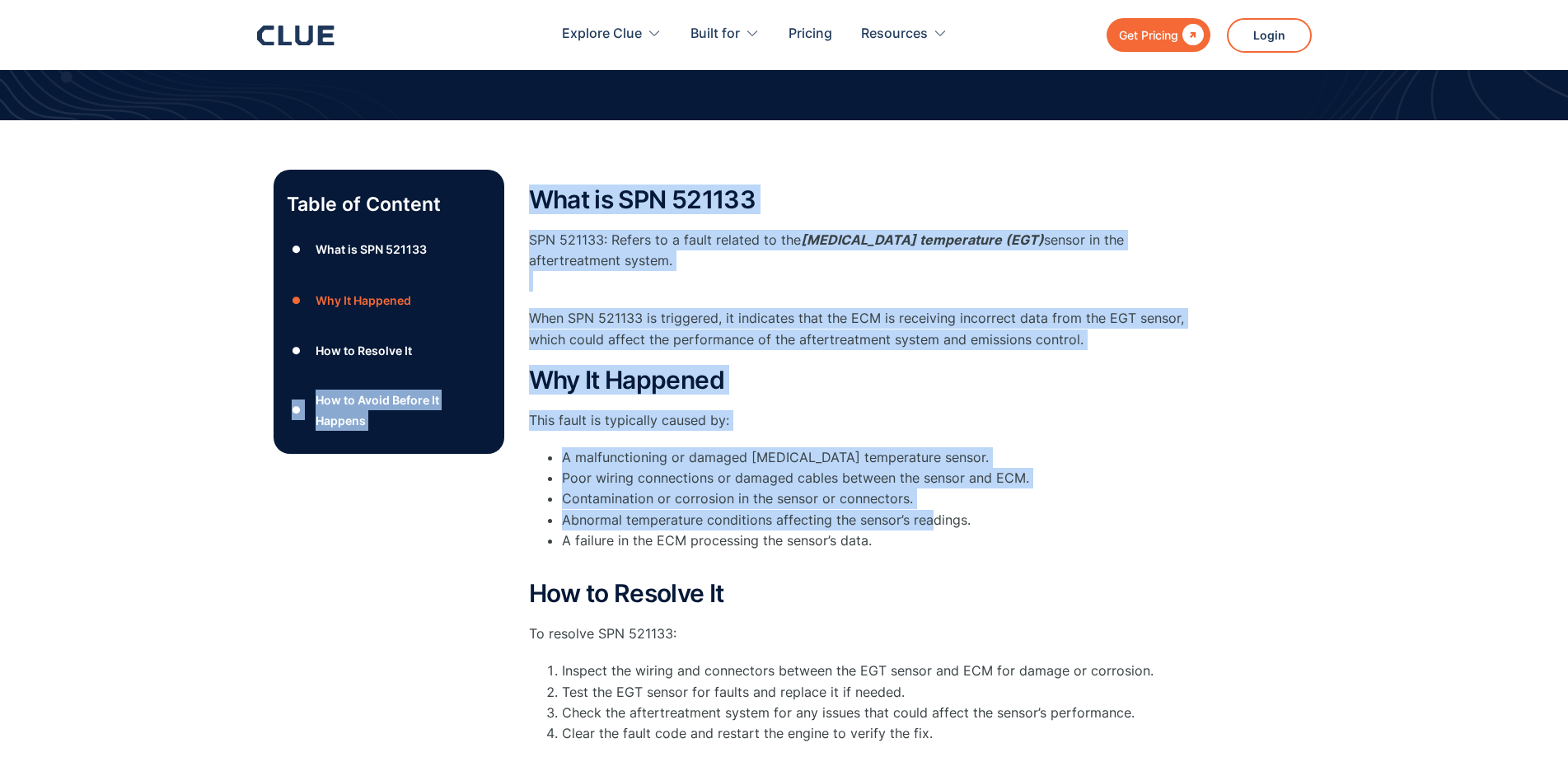
drag, startPoint x: 917, startPoint y: 519, endPoint x: 500, endPoint y: 356, distance: 447.7
click at [500, 356] on div "Table of Content ● What is SPN 521133 ● Why It Happened ● How to Resolve It ● H…" at bounding box center [785, 574] width 1022 height 809
click at [520, 372] on div "Table of Content ● What is SPN 521133 ● Why It Happened ● How to Resolve It ● H…" at bounding box center [785, 574] width 1022 height 809
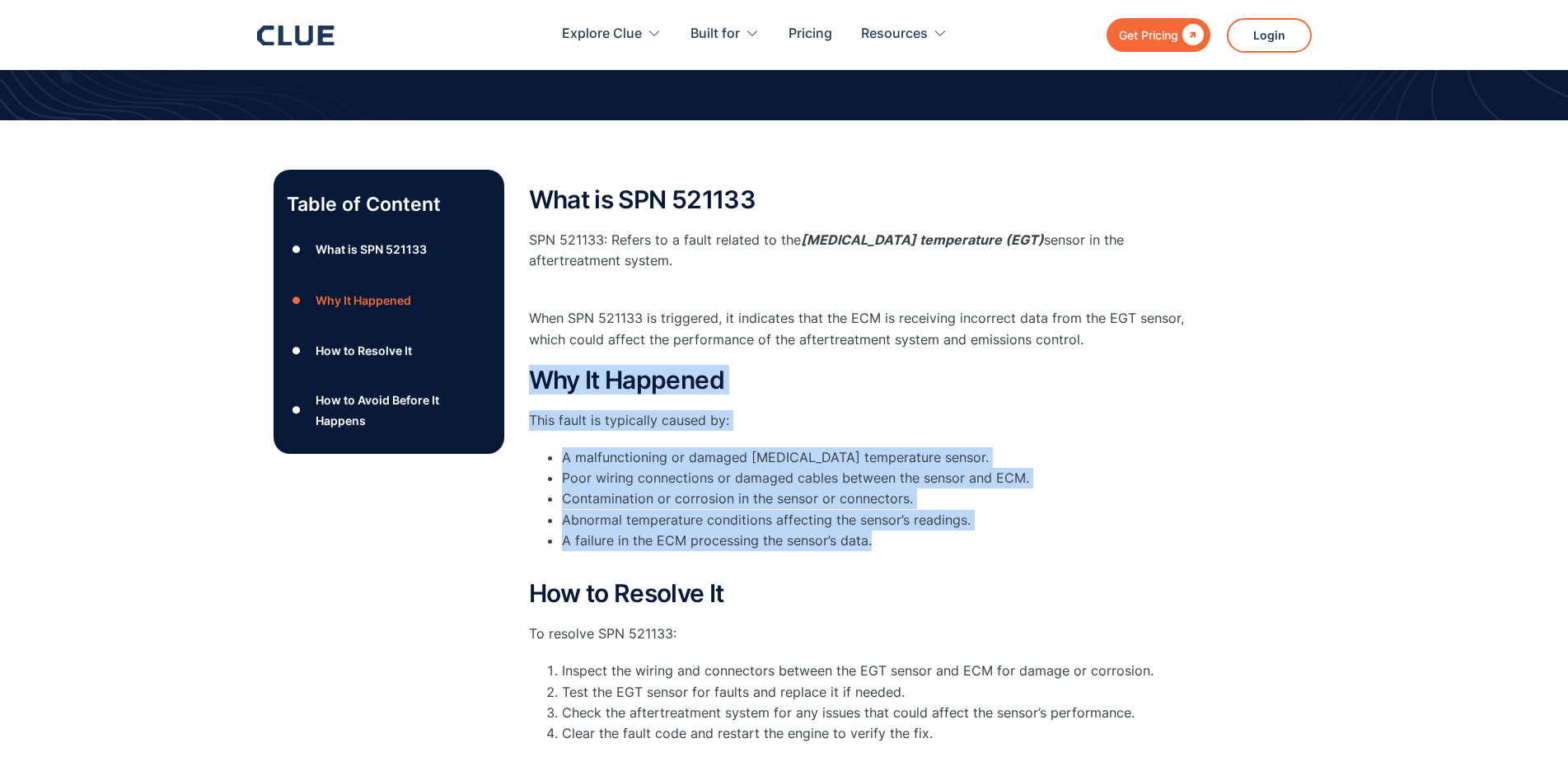
drag, startPoint x: 566, startPoint y: 383, endPoint x: 955, endPoint y: 546, distance: 421.8
click at [955, 546] on div "Table of Content ● What is SPN 521133 ● Why It Happened ● How to Resolve It ● H…" at bounding box center [785, 574] width 1022 height 809
click at [955, 546] on li "A failure in the ECM processing the sensor’s data." at bounding box center [874, 551] width 627 height 41
drag, startPoint x: 692, startPoint y: 443, endPoint x: 536, endPoint y: 378, distance: 169.0
click at [536, 378] on div "Why It Happened This fault is typically caused by: A malfunctioning or damaged …" at bounding box center [858, 468] width 659 height 205
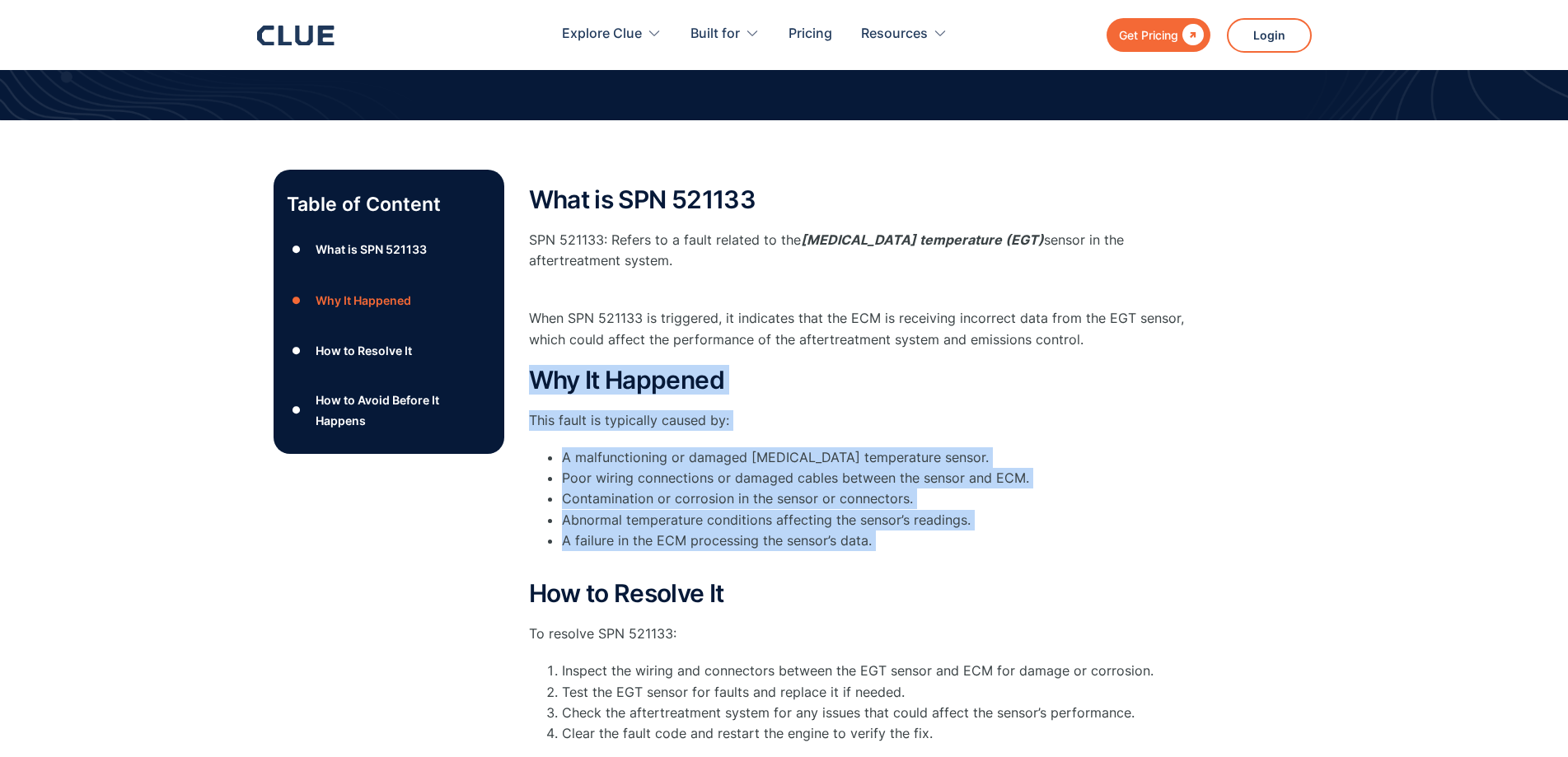
click at [536, 378] on h2 "Why It Happened" at bounding box center [858, 380] width 659 height 27
